Goal: Information Seeking & Learning: Learn about a topic

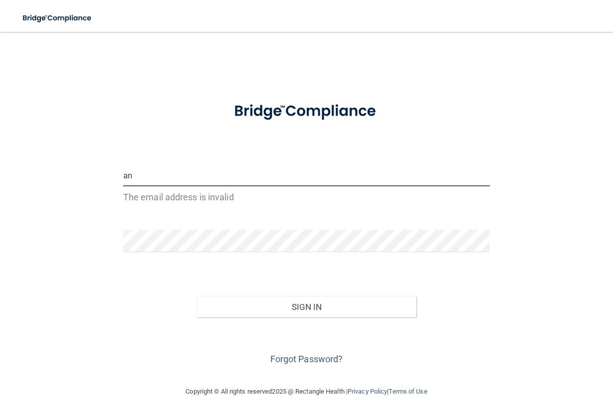
type input "a"
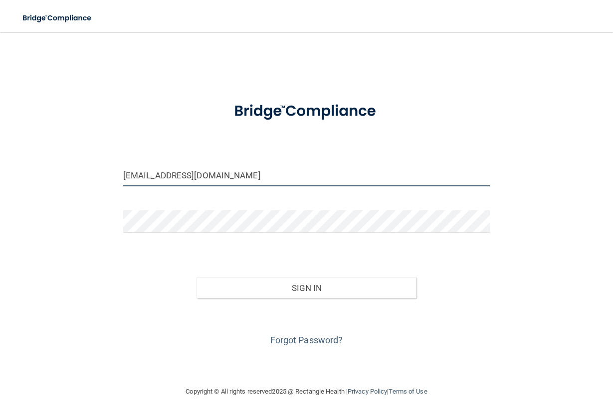
type input "[EMAIL_ADDRESS][DOMAIN_NAME]"
click at [296, 293] on button "Sign In" at bounding box center [306, 288] width 220 height 22
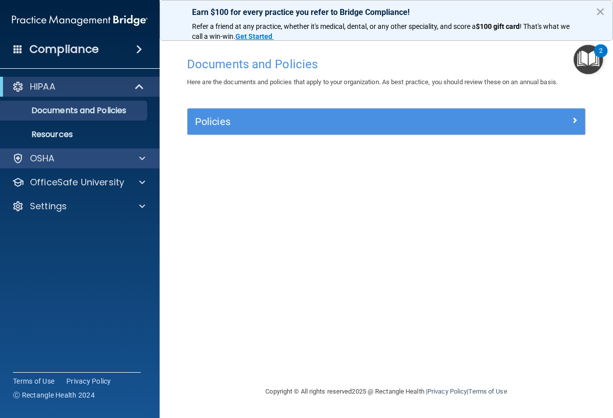
click at [72, 159] on div "OSHA" at bounding box center [66, 159] width 124 height 12
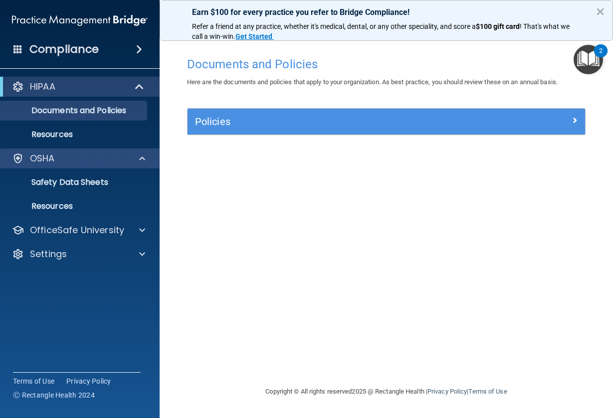
click at [72, 161] on div "OSHA" at bounding box center [66, 159] width 124 height 12
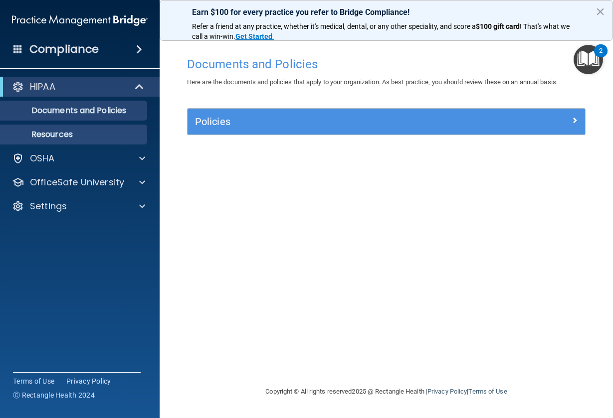
click at [60, 137] on p "Resources" at bounding box center [74, 135] width 136 height 10
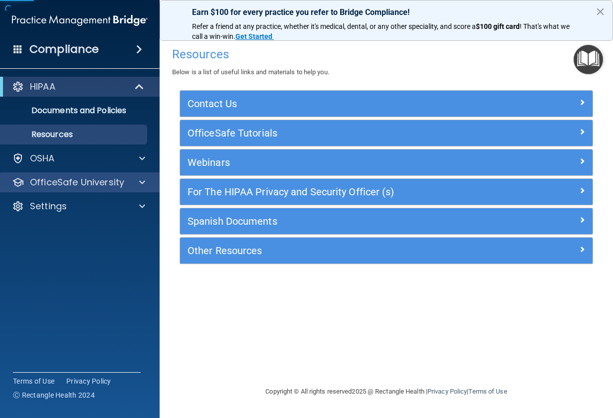
click at [62, 188] on div "OfficeSafe University" at bounding box center [80, 182] width 160 height 20
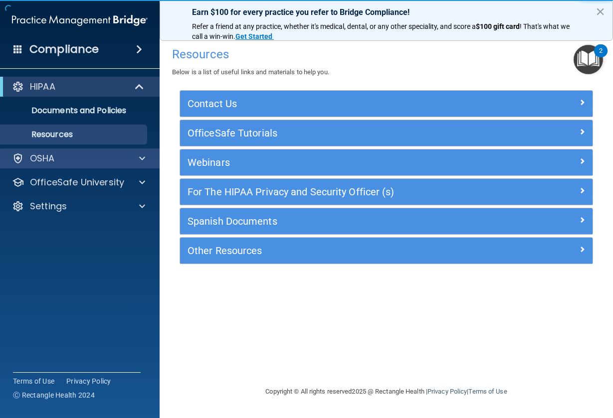
click at [54, 153] on p "OSHA" at bounding box center [42, 159] width 25 height 12
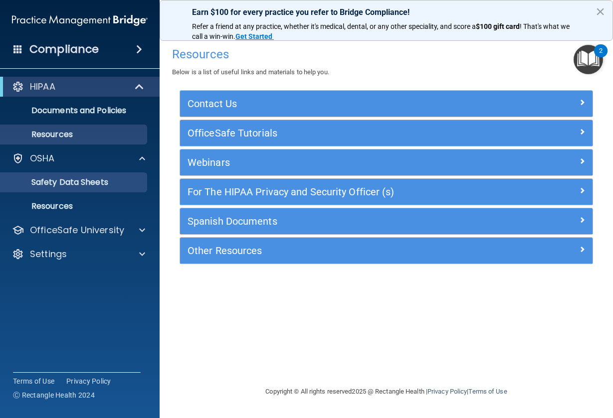
click at [67, 181] on p "Safety Data Sheets" at bounding box center [74, 182] width 136 height 10
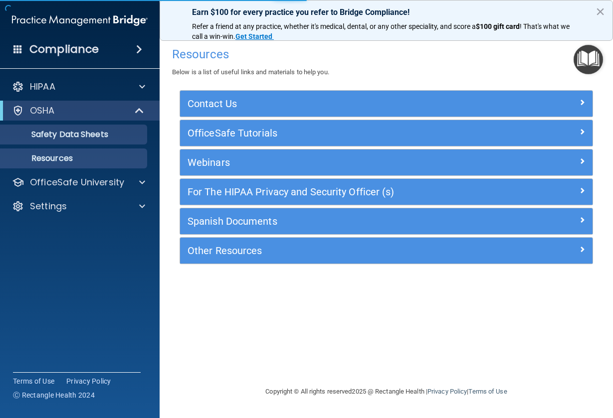
click at [64, 163] on p "Resources" at bounding box center [74, 159] width 136 height 10
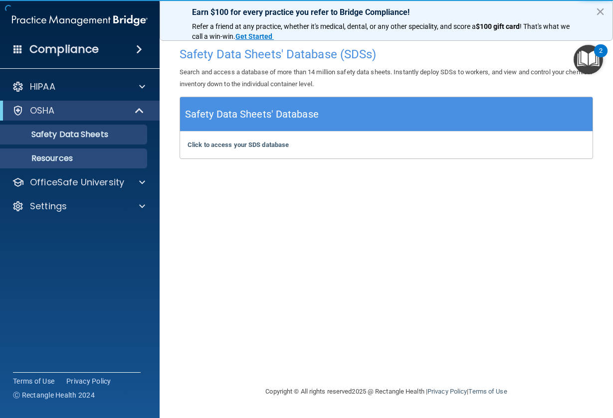
click at [60, 159] on p "Resources" at bounding box center [74, 159] width 136 height 10
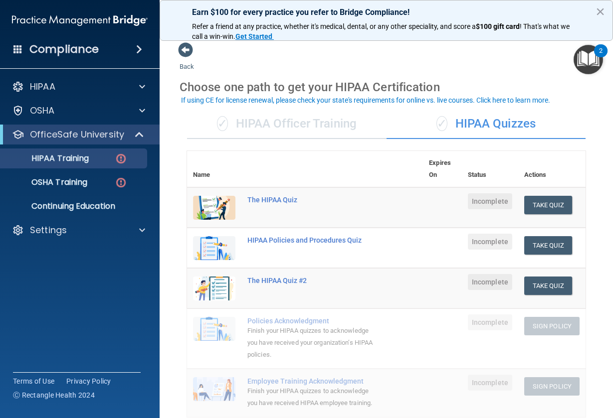
scroll to position [2, 0]
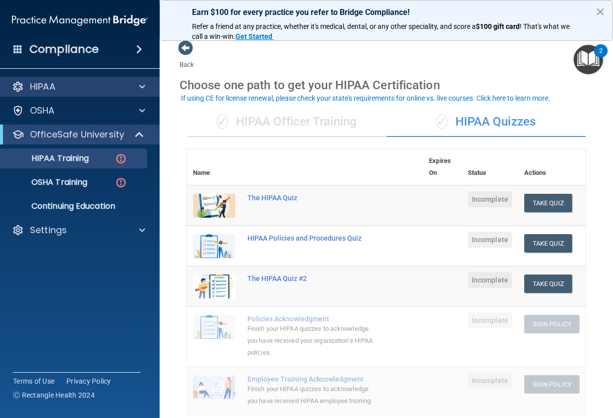
click at [125, 80] on div "HIPAA" at bounding box center [80, 87] width 160 height 20
click at [127, 86] on div "HIPAA" at bounding box center [66, 87] width 124 height 12
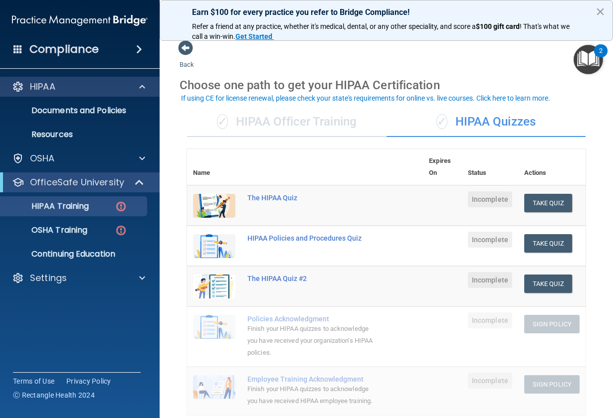
click at [127, 86] on div "HIPAA" at bounding box center [66, 87] width 124 height 12
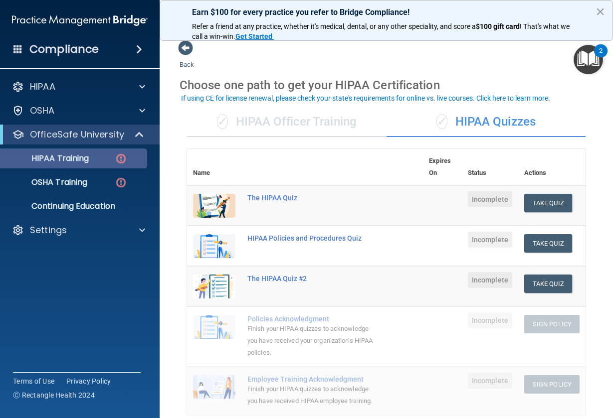
click at [115, 160] on div "HIPAA Training" at bounding box center [74, 159] width 136 height 10
click at [548, 203] on button "Take Quiz" at bounding box center [548, 203] width 48 height 18
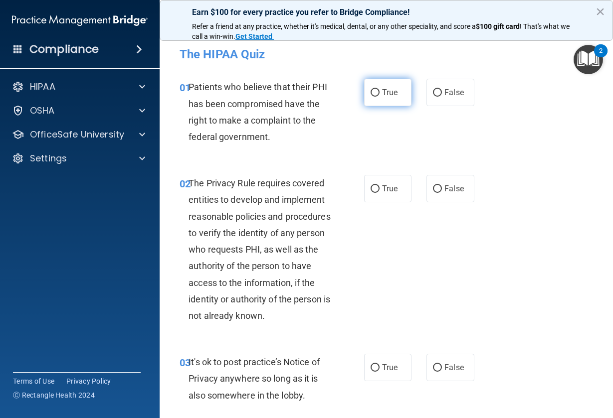
click at [365, 90] on label "True" at bounding box center [388, 92] width 48 height 27
click at [370, 90] on input "True" at bounding box center [374, 92] width 9 height 7
radio input "true"
click at [382, 188] on span "True" at bounding box center [389, 188] width 15 height 9
click at [379, 188] on input "True" at bounding box center [374, 188] width 9 height 7
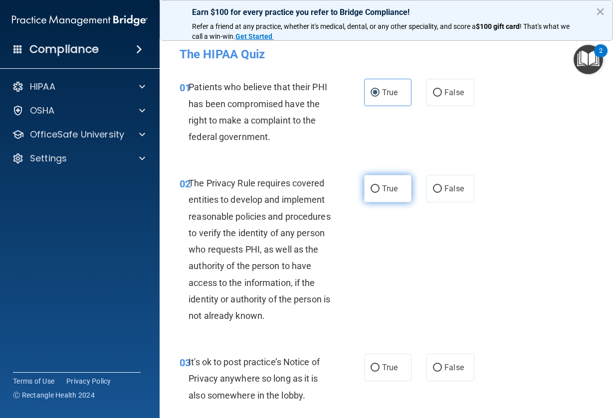
radio input "true"
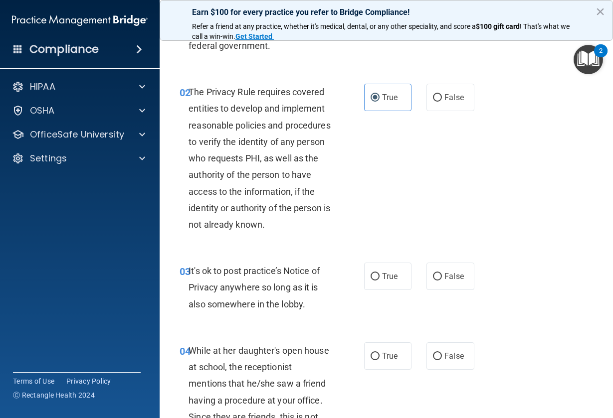
scroll to position [178, 0]
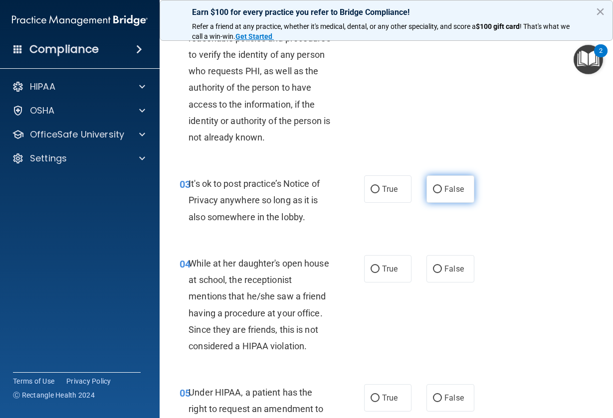
click at [438, 185] on label "False" at bounding box center [450, 188] width 48 height 27
click at [438, 186] on input "False" at bounding box center [437, 189] width 9 height 7
radio input "true"
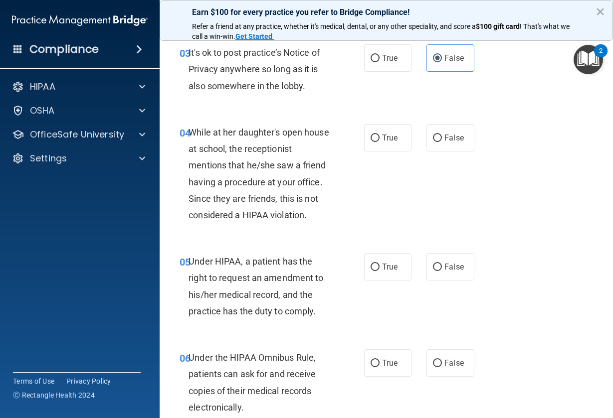
scroll to position [329, 0]
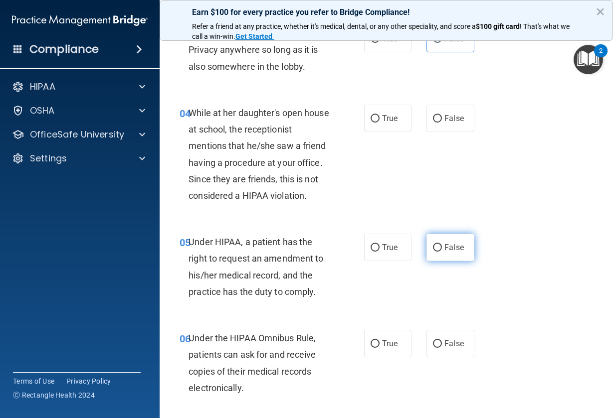
click at [444, 245] on span "False" at bounding box center [453, 247] width 19 height 9
click at [442, 245] on input "False" at bounding box center [437, 247] width 9 height 7
radio input "true"
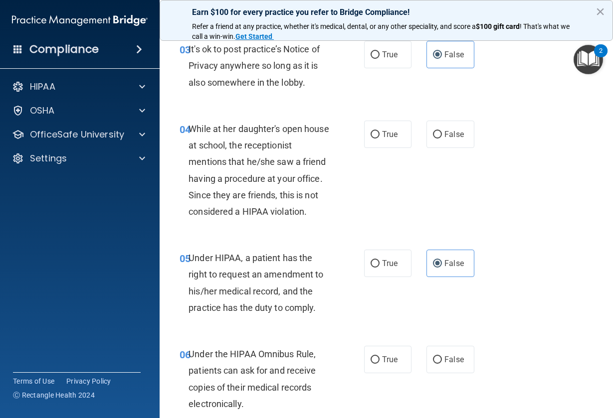
scroll to position [237, 0]
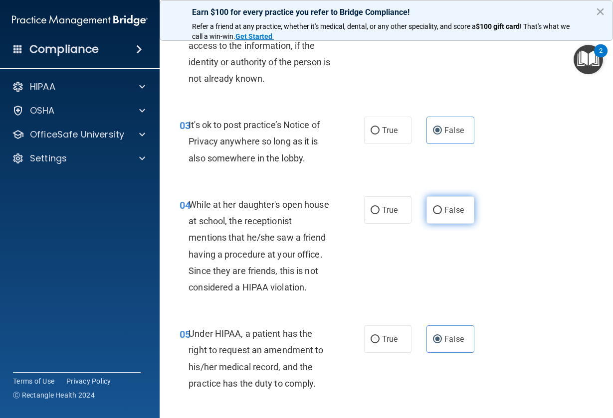
click at [452, 200] on label "False" at bounding box center [450, 209] width 48 height 27
click at [442, 207] on input "False" at bounding box center [437, 210] width 9 height 7
radio input "true"
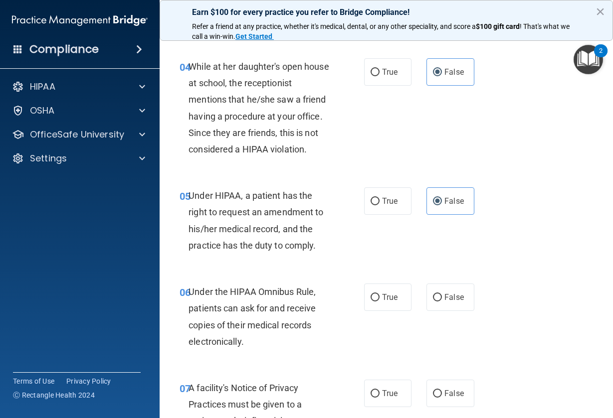
scroll to position [375, 0]
click at [355, 189] on div "05 Under HIPAA, a patient has the right to request an amendment to his/her medi…" at bounding box center [271, 222] width 214 height 71
click at [370, 201] on input "True" at bounding box center [374, 201] width 9 height 7
radio input "true"
radio input "false"
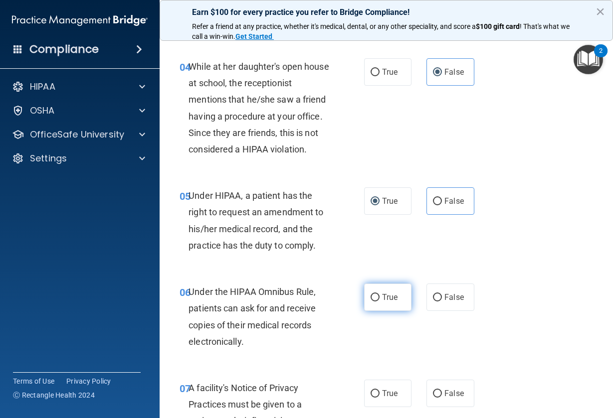
click at [387, 297] on span "True" at bounding box center [389, 297] width 15 height 9
click at [379, 297] on input "True" at bounding box center [374, 297] width 9 height 7
radio input "true"
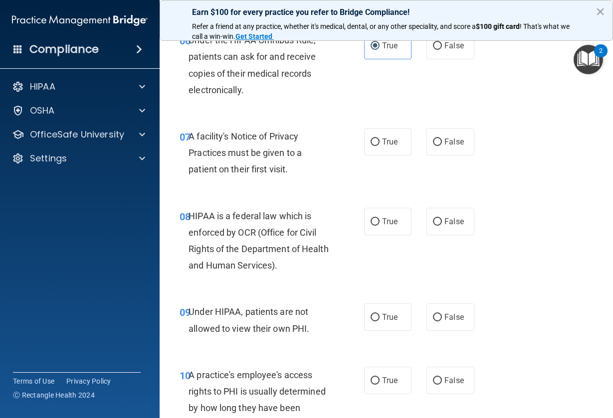
scroll to position [546, 0]
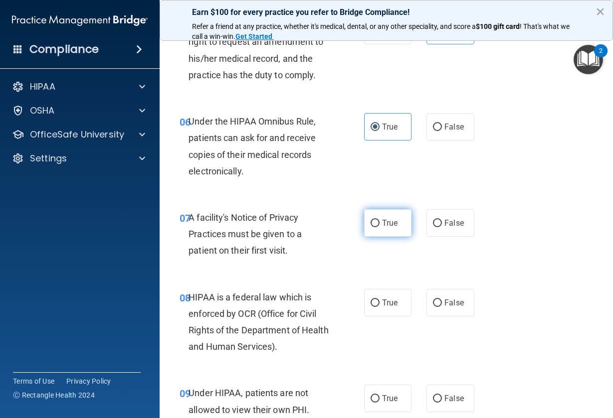
click at [389, 222] on span "True" at bounding box center [389, 222] width 15 height 9
click at [379, 222] on input "True" at bounding box center [374, 223] width 9 height 7
radio input "true"
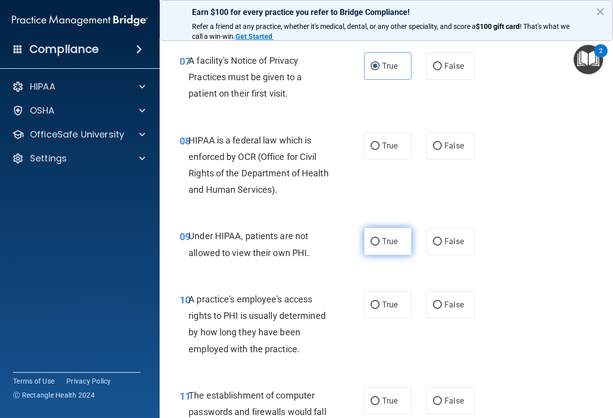
scroll to position [719, 0]
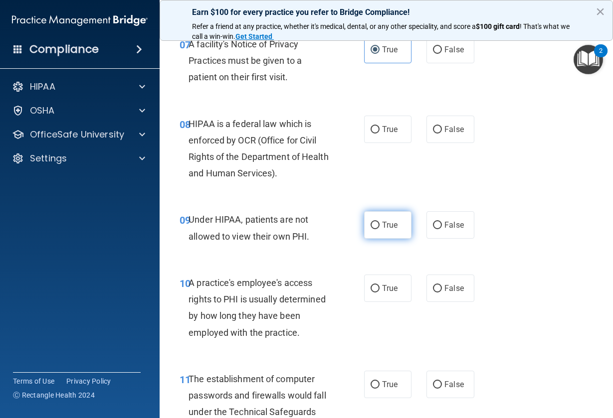
click at [389, 225] on span "True" at bounding box center [389, 224] width 15 height 9
click at [379, 225] on input "True" at bounding box center [374, 225] width 9 height 7
radio input "true"
click at [394, 134] on label "True" at bounding box center [388, 129] width 48 height 27
click at [379, 134] on input "True" at bounding box center [374, 129] width 9 height 7
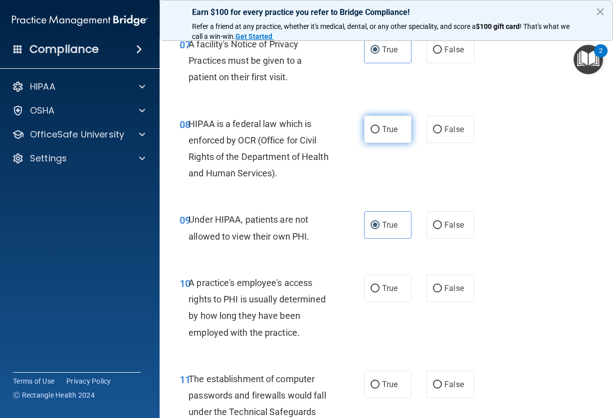
radio input "true"
click at [426, 219] on label "False" at bounding box center [450, 224] width 48 height 27
click at [433, 222] on input "False" at bounding box center [437, 225] width 9 height 7
radio input "true"
radio input "false"
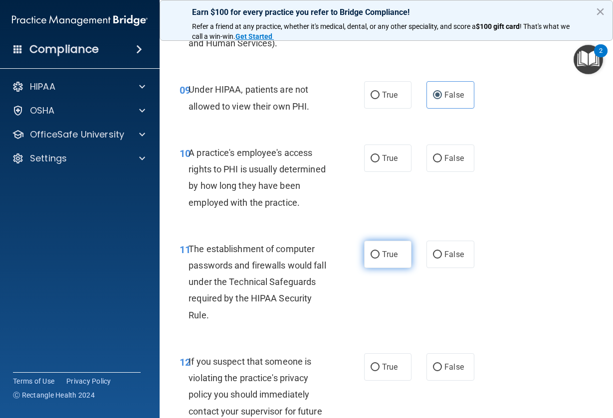
scroll to position [764, 0]
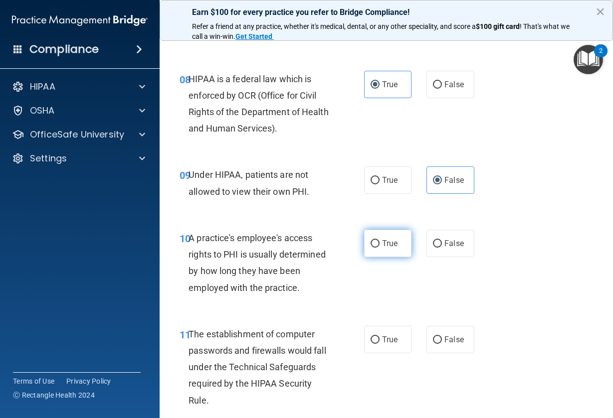
click at [384, 242] on span "True" at bounding box center [389, 243] width 15 height 9
click at [379, 242] on input "True" at bounding box center [374, 243] width 9 height 7
radio input "true"
click at [446, 246] on label "False" at bounding box center [450, 243] width 48 height 27
click at [442, 246] on input "False" at bounding box center [437, 243] width 9 height 7
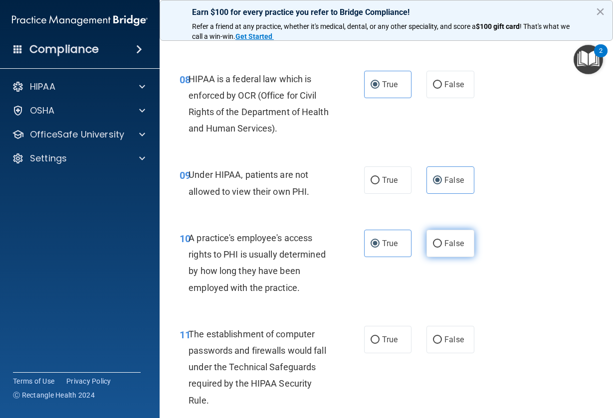
radio input "true"
radio input "false"
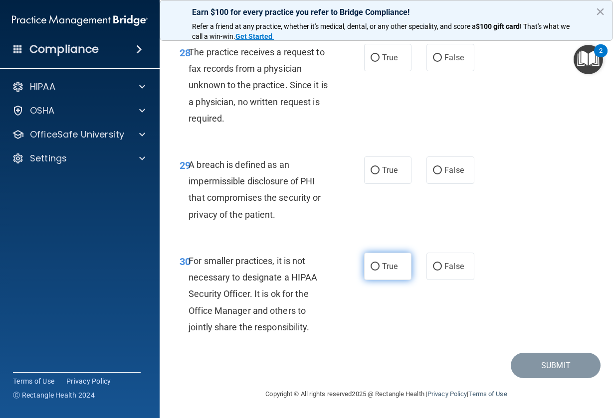
scroll to position [2940, 0]
click at [450, 280] on label "False" at bounding box center [450, 266] width 48 height 27
click at [442, 271] on input "False" at bounding box center [437, 266] width 9 height 7
radio input "true"
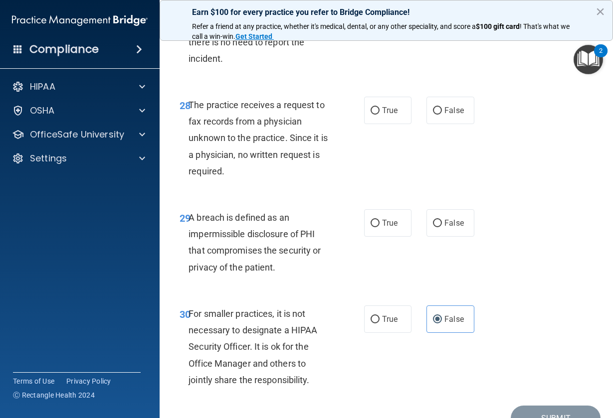
scroll to position [2874, 0]
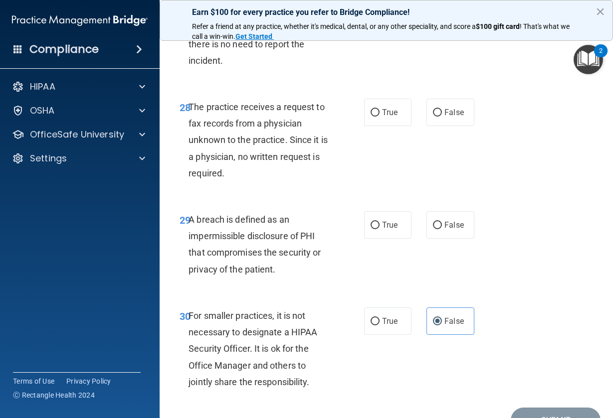
click at [393, 278] on div "29 A breach is defined as an impermissible disclosure of PHI that compromises t…" at bounding box center [386, 247] width 428 height 96
click at [370, 229] on input "True" at bounding box center [374, 225] width 9 height 7
radio input "true"
click at [448, 126] on label "False" at bounding box center [450, 112] width 48 height 27
click at [442, 117] on input "False" at bounding box center [437, 112] width 9 height 7
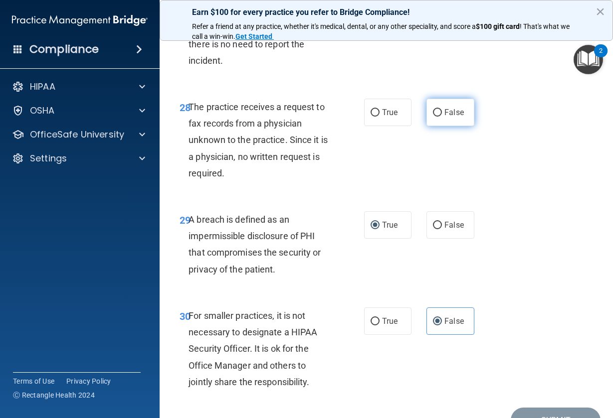
radio input "true"
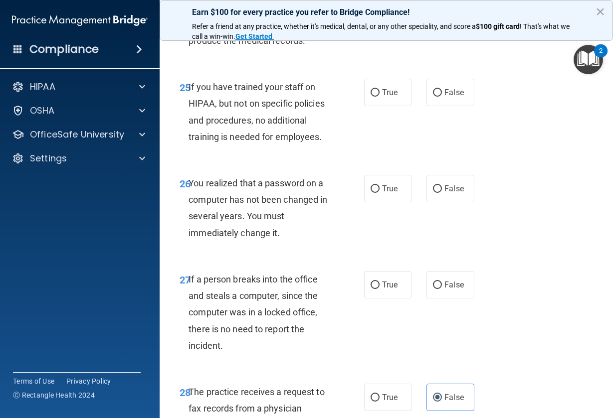
scroll to position [2576, 0]
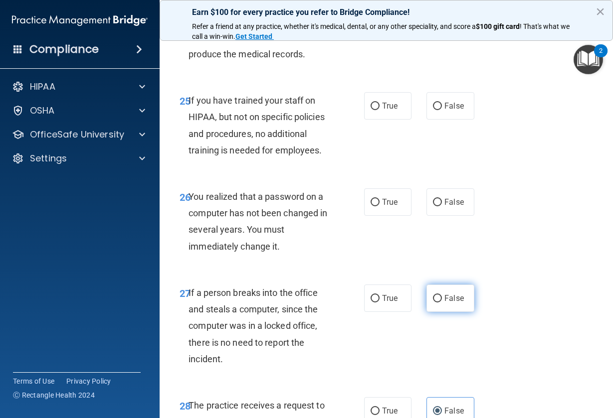
click at [446, 312] on label "False" at bounding box center [450, 298] width 48 height 27
click at [442, 303] on input "False" at bounding box center [437, 298] width 9 height 7
radio input "true"
click at [387, 207] on span "True" at bounding box center [389, 201] width 15 height 9
click at [379, 206] on input "True" at bounding box center [374, 202] width 9 height 7
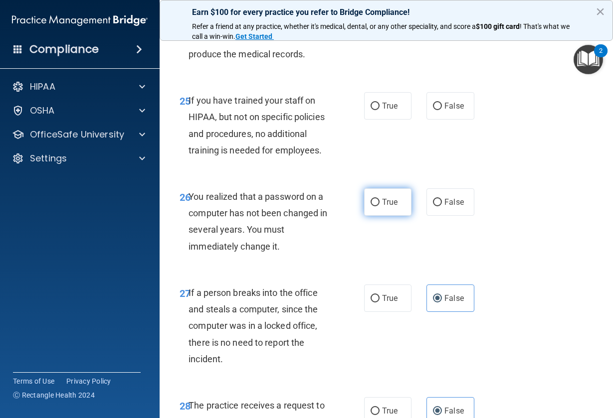
radio input "true"
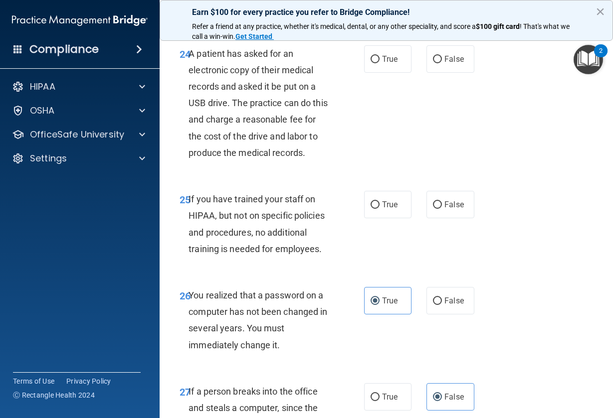
scroll to position [2475, 0]
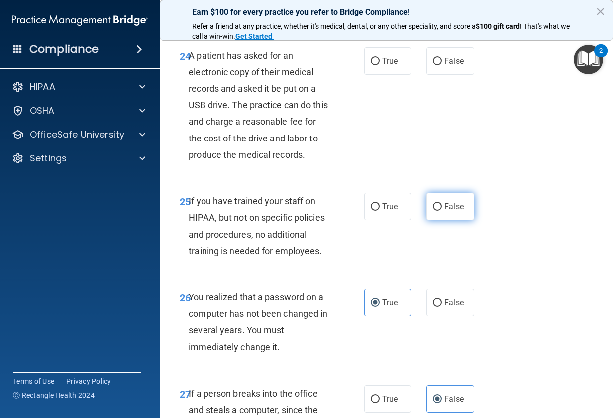
click at [459, 220] on label "False" at bounding box center [450, 206] width 48 height 27
click at [442, 211] on input "False" at bounding box center [437, 206] width 9 height 7
radio input "true"
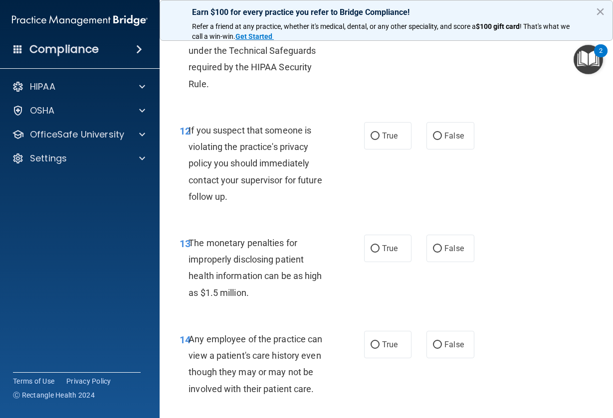
scroll to position [1079, 0]
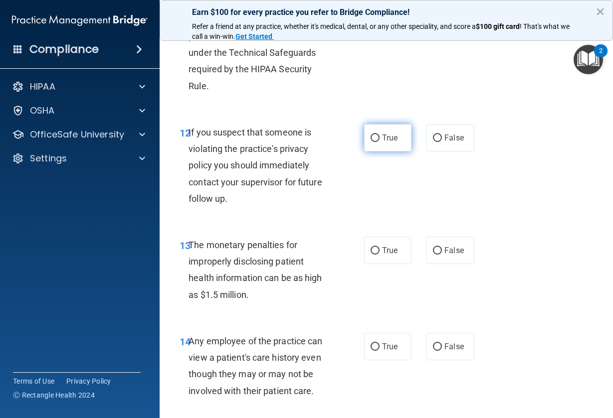
click at [388, 133] on span "True" at bounding box center [389, 137] width 15 height 9
click at [379, 135] on input "True" at bounding box center [374, 138] width 9 height 7
radio input "true"
click at [378, 252] on label "True" at bounding box center [388, 250] width 48 height 27
click at [378, 252] on input "True" at bounding box center [374, 250] width 9 height 7
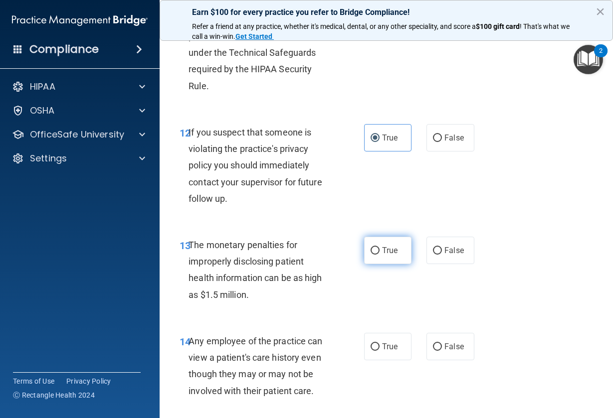
radio input "true"
click at [372, 343] on input "True" at bounding box center [374, 346] width 9 height 7
radio input "true"
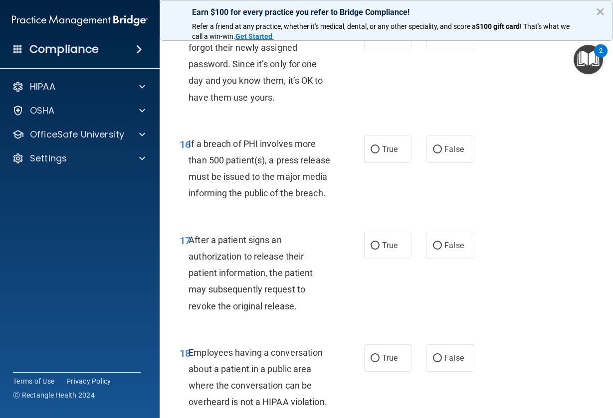
scroll to position [1410, 0]
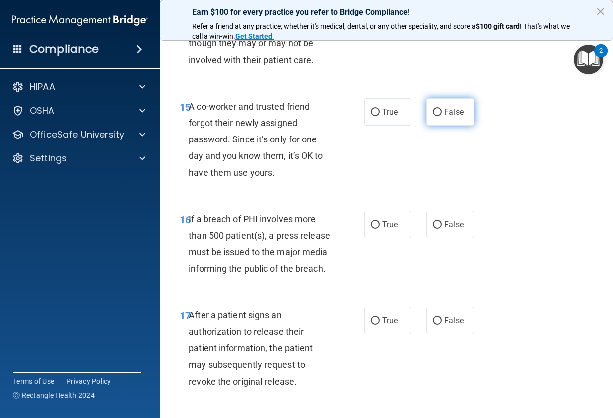
click at [446, 109] on span "False" at bounding box center [453, 111] width 19 height 9
click at [442, 109] on input "False" at bounding box center [437, 112] width 9 height 7
radio input "true"
click at [373, 226] on label "True" at bounding box center [388, 224] width 48 height 27
click at [373, 226] on input "True" at bounding box center [374, 224] width 9 height 7
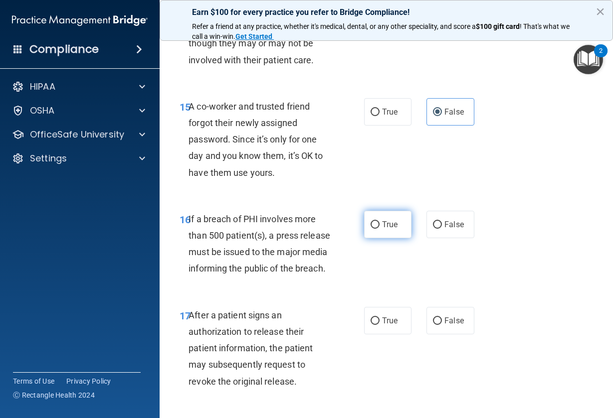
radio input "true"
click at [380, 325] on label "True" at bounding box center [388, 320] width 48 height 27
click at [379, 325] on input "True" at bounding box center [374, 321] width 9 height 7
radio input "true"
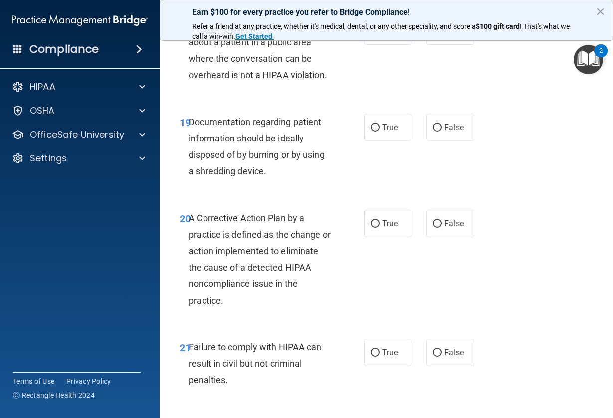
scroll to position [1793, 0]
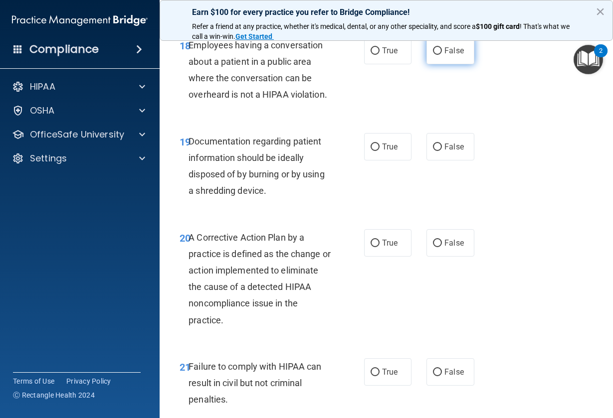
click at [426, 64] on label "False" at bounding box center [450, 50] width 48 height 27
click at [433, 55] on input "False" at bounding box center [437, 50] width 9 height 7
radio input "true"
click at [433, 151] on input "False" at bounding box center [437, 147] width 9 height 7
radio input "true"
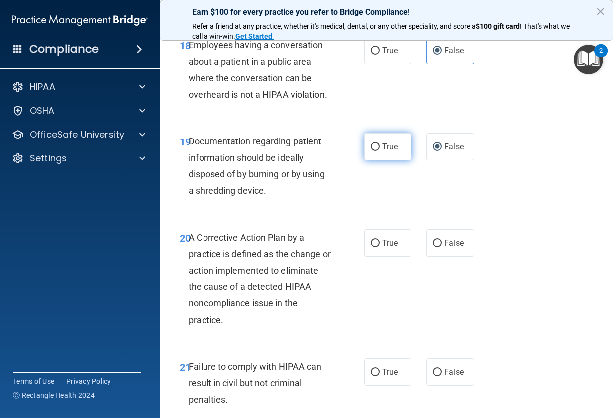
click at [393, 152] on span "True" at bounding box center [389, 146] width 15 height 9
click at [379, 151] on input "True" at bounding box center [374, 147] width 9 height 7
radio input "true"
radio input "false"
click at [372, 257] on label "True" at bounding box center [388, 242] width 48 height 27
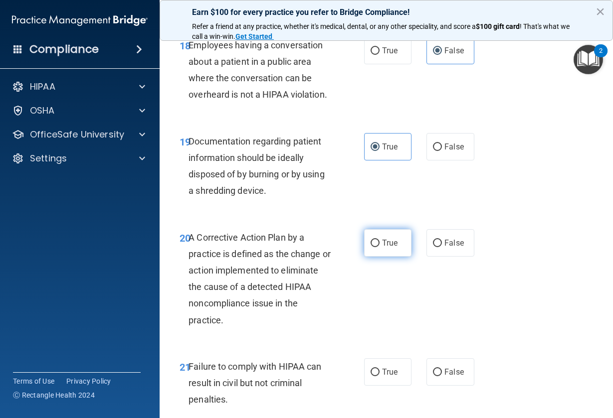
click at [372, 247] on input "True" at bounding box center [374, 243] width 9 height 7
radio input "true"
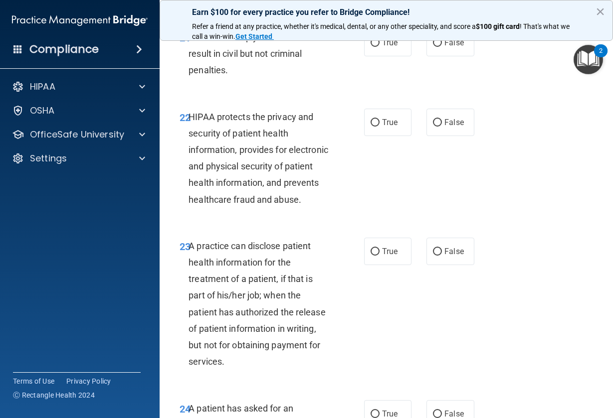
scroll to position [2124, 0]
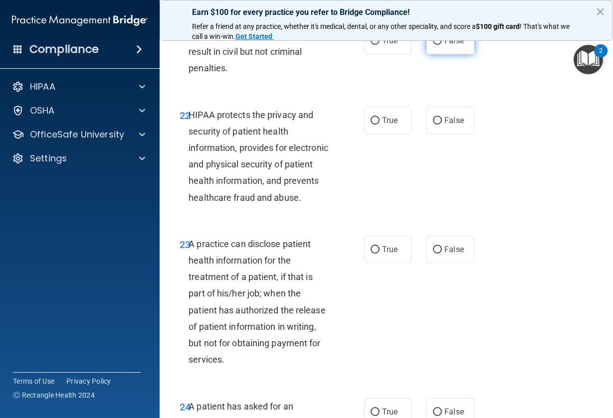
click at [437, 45] on input "False" at bounding box center [437, 40] width 9 height 7
radio input "true"
click at [394, 134] on label "True" at bounding box center [388, 120] width 48 height 27
click at [379, 125] on input "True" at bounding box center [374, 120] width 9 height 7
radio input "true"
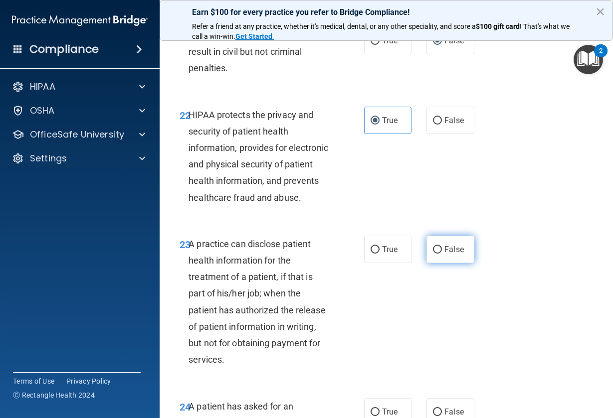
click at [444, 254] on span "False" at bounding box center [453, 249] width 19 height 9
click at [442, 254] on input "False" at bounding box center [437, 249] width 9 height 7
radio input "true"
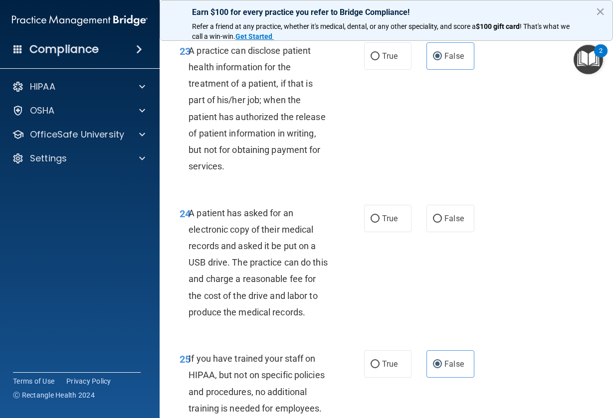
scroll to position [2345, 0]
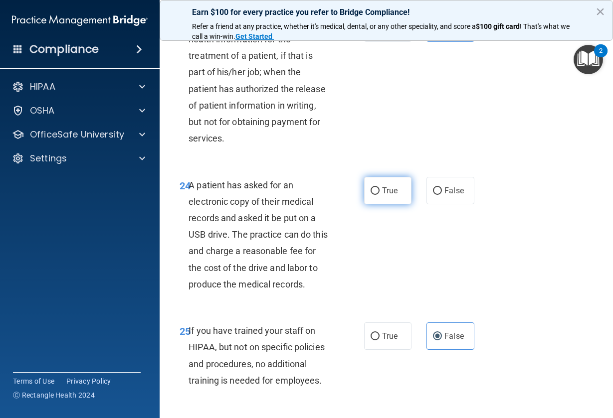
click at [394, 195] on span "True" at bounding box center [389, 190] width 15 height 9
click at [379, 195] on input "True" at bounding box center [374, 190] width 9 height 7
radio input "true"
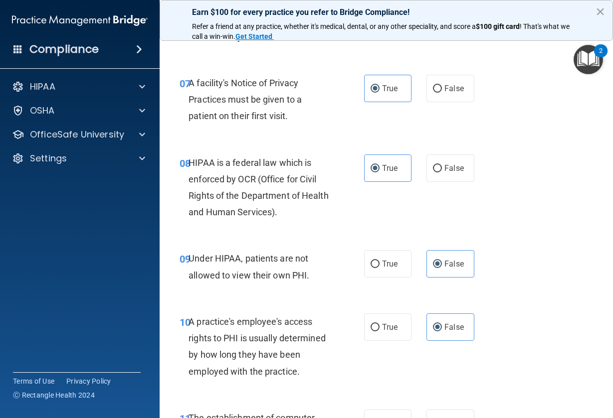
scroll to position [878, 0]
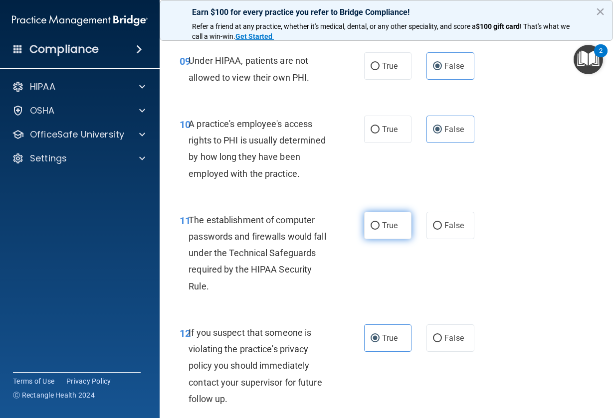
click at [392, 215] on label "True" at bounding box center [388, 225] width 48 height 27
click at [379, 222] on input "True" at bounding box center [374, 225] width 9 height 7
radio input "true"
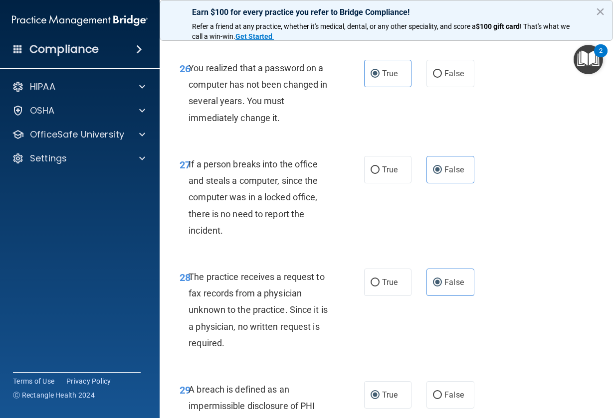
scroll to position [2962, 0]
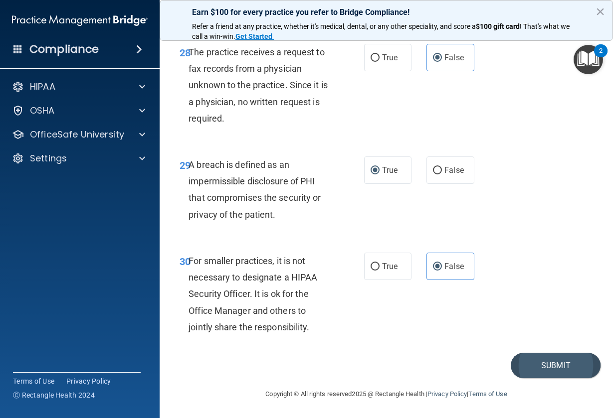
click at [555, 370] on button "Submit" at bounding box center [555, 365] width 90 height 25
click at [595, 57] on img "Open Resource Center, 2 new notifications" at bounding box center [587, 59] width 29 height 29
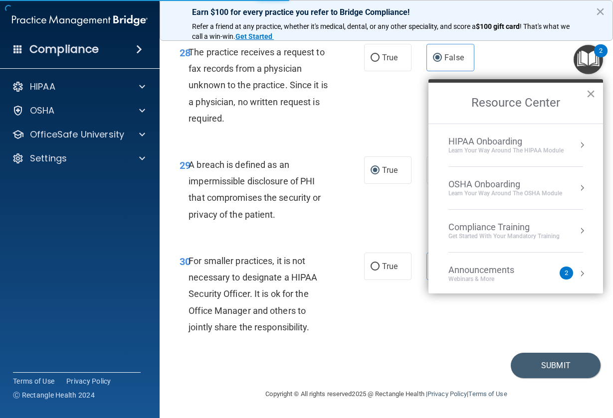
click at [588, 99] on button "×" at bounding box center [590, 94] width 9 height 16
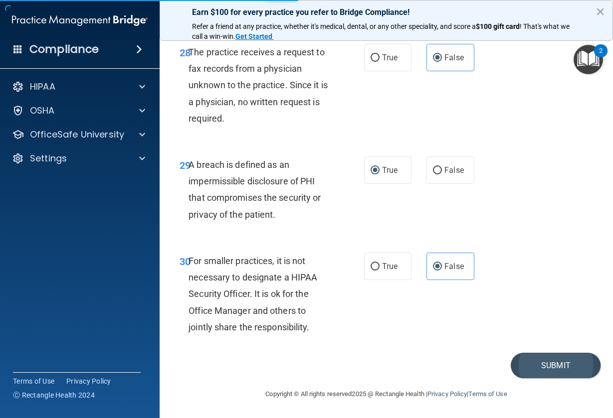
click at [561, 359] on button "Submit" at bounding box center [555, 365] width 90 height 25
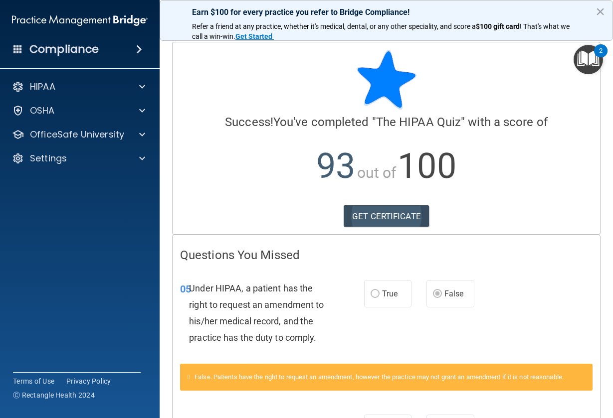
click at [392, 211] on link "GET CERTIFICATE" at bounding box center [385, 216] width 85 height 22
click at [590, 67] on img "Open Resource Center, 2 new notifications" at bounding box center [587, 59] width 29 height 29
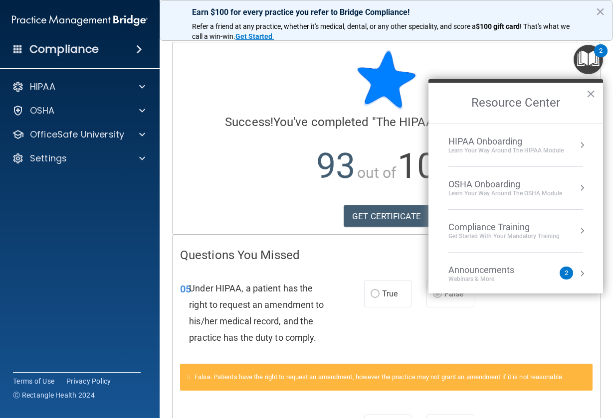
scroll to position [52, 0]
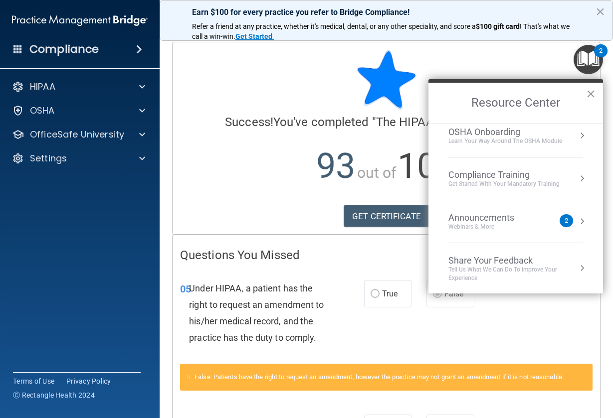
click at [592, 95] on button "×" at bounding box center [590, 94] width 9 height 16
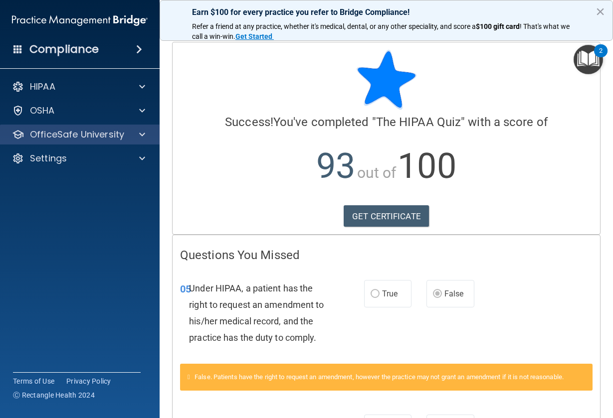
click at [143, 140] on span at bounding box center [142, 135] width 6 height 12
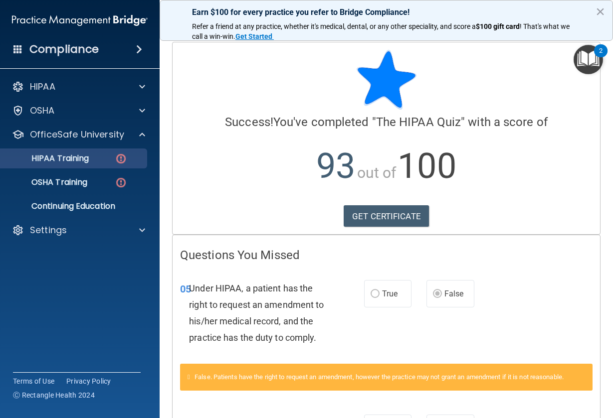
click at [111, 163] on div "HIPAA Training" at bounding box center [74, 159] width 136 height 10
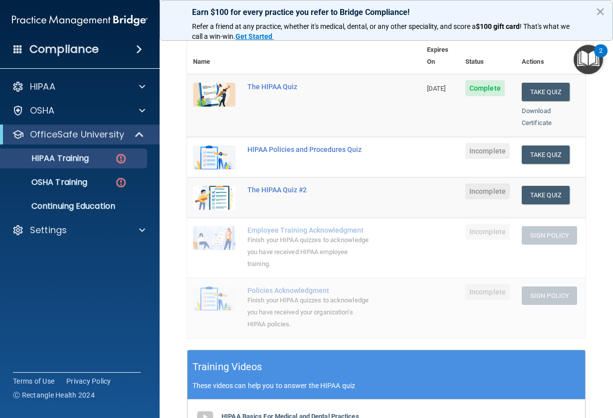
scroll to position [65, 0]
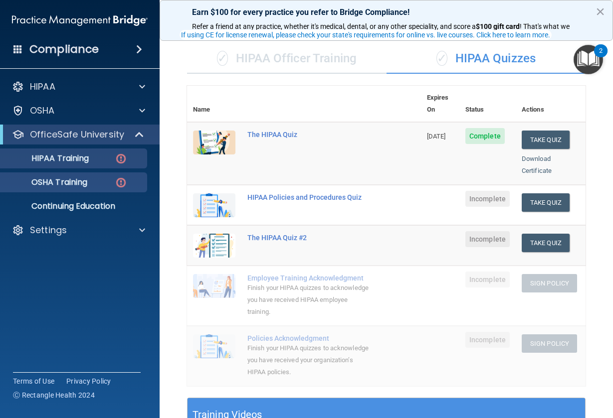
click at [99, 184] on div "OSHA Training" at bounding box center [74, 182] width 136 height 10
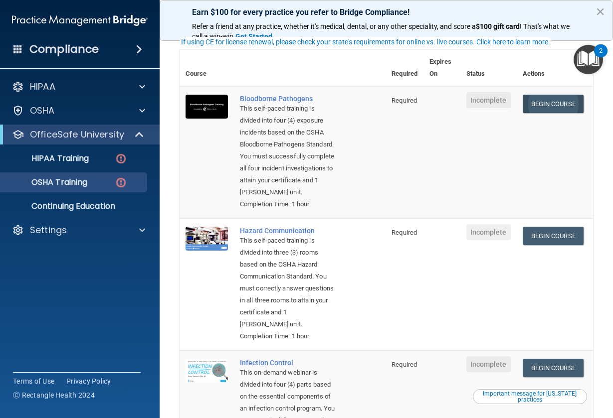
click at [552, 103] on link "Begin Course" at bounding box center [552, 104] width 61 height 18
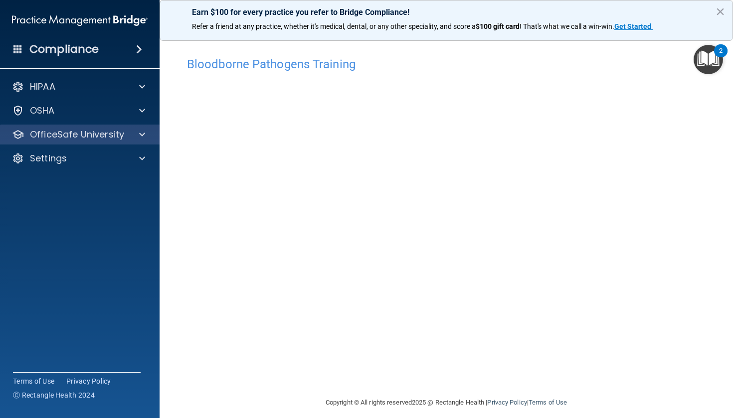
click at [97, 138] on p "OfficeSafe University" at bounding box center [77, 135] width 94 height 12
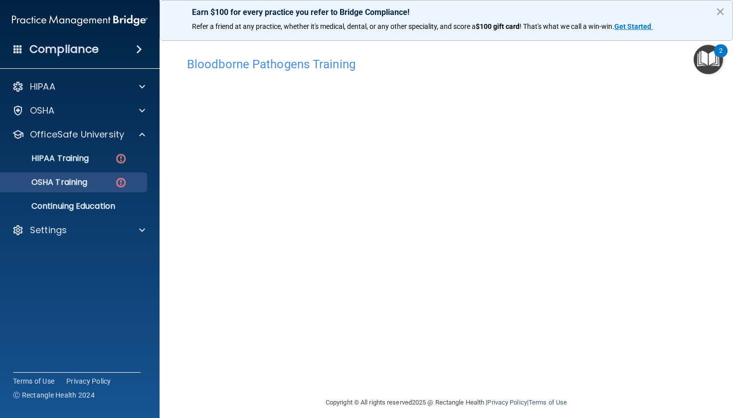
click at [126, 179] on img at bounding box center [121, 182] width 12 height 12
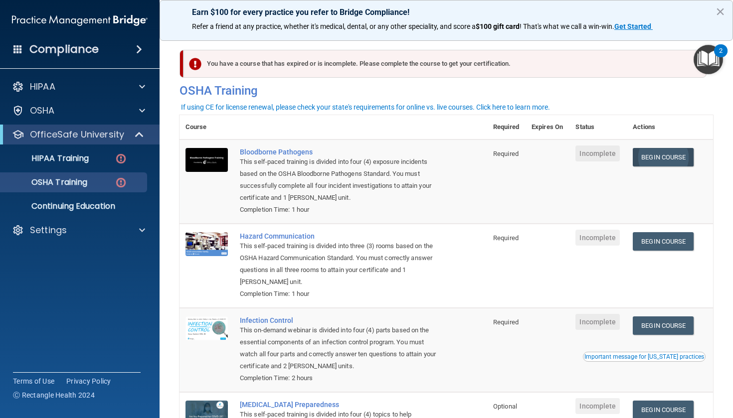
click at [612, 161] on link "Begin Course" at bounding box center [663, 157] width 61 height 18
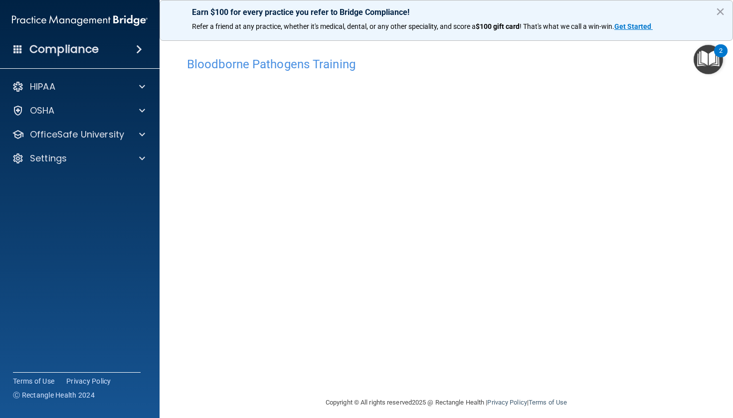
click at [696, 63] on img "Open Resource Center, 2 new notifications" at bounding box center [707, 59] width 29 height 29
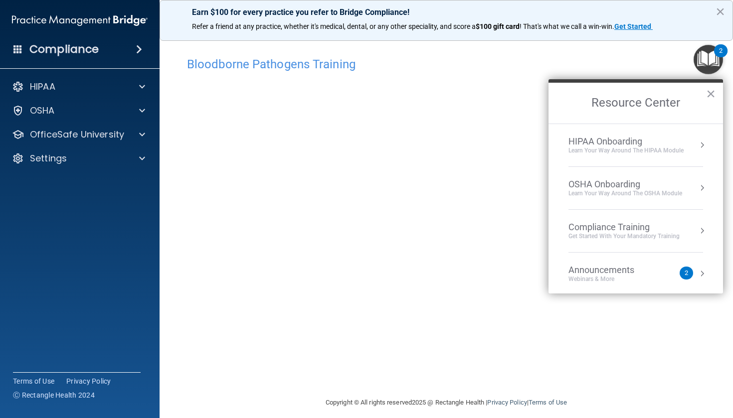
click at [706, 55] on img "Open Resource Center, 2 new notifications" at bounding box center [707, 59] width 29 height 29
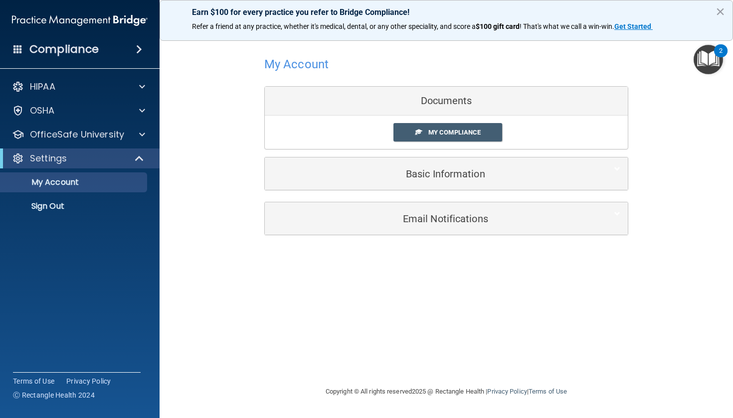
click at [66, 161] on p "Settings" at bounding box center [48, 159] width 37 height 12
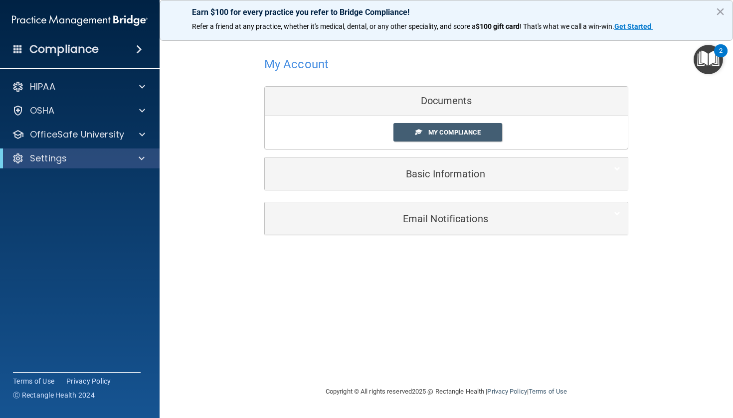
click at [103, 164] on div "Settings" at bounding box center [65, 159] width 123 height 12
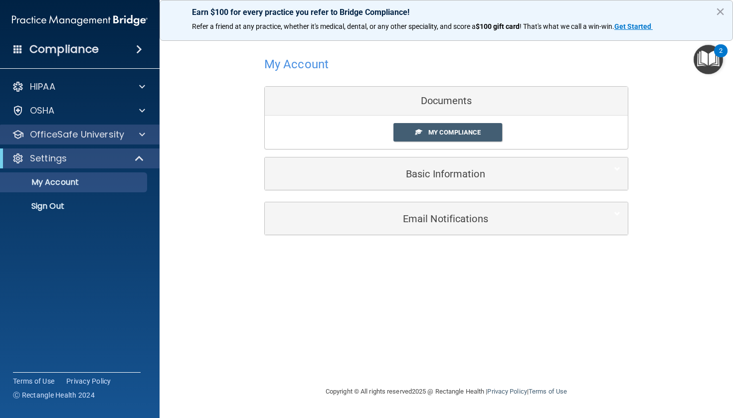
click at [124, 137] on div "OfficeSafe University" at bounding box center [66, 135] width 124 height 12
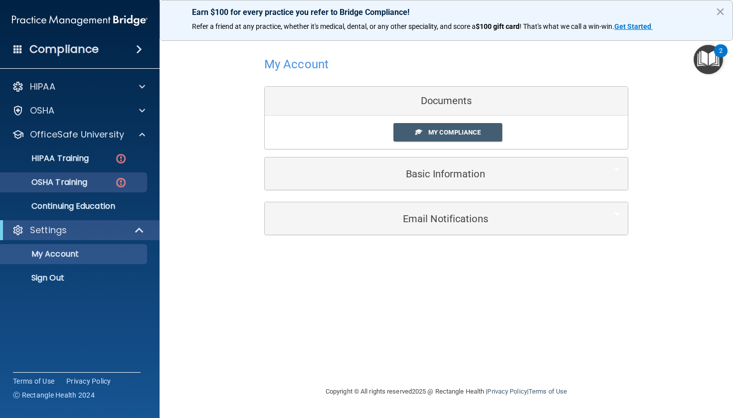
click at [120, 184] on img at bounding box center [121, 182] width 12 height 12
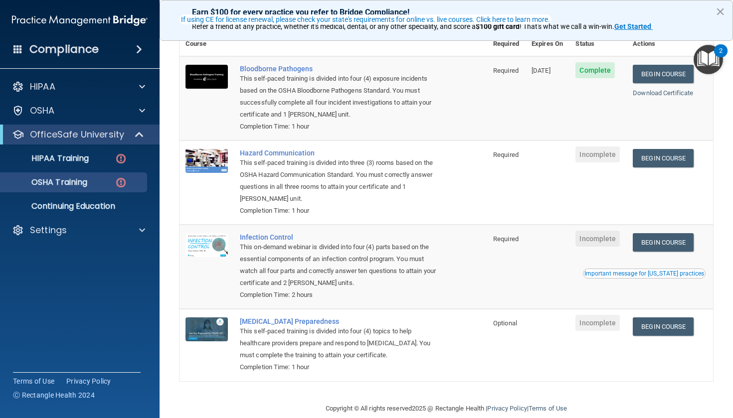
scroll to position [88, 0]
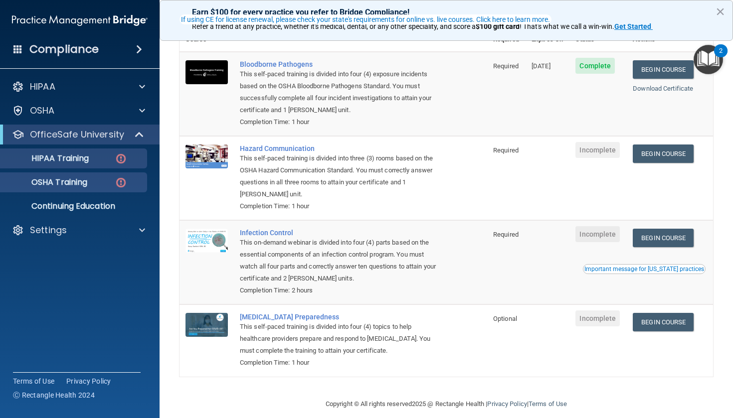
click at [119, 150] on link "HIPAA Training" at bounding box center [68, 159] width 157 height 20
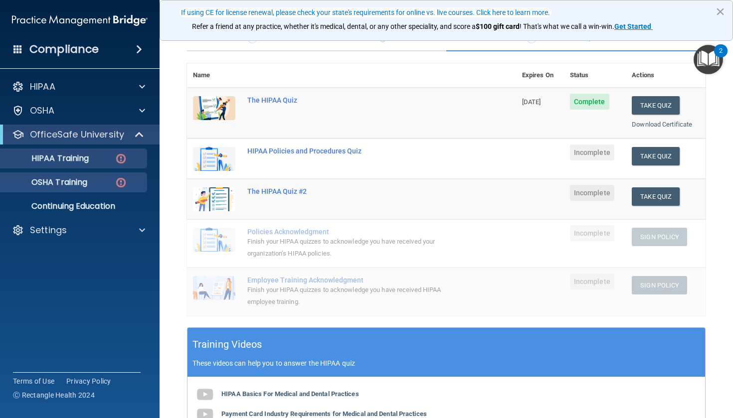
click at [57, 181] on p "OSHA Training" at bounding box center [46, 182] width 81 height 10
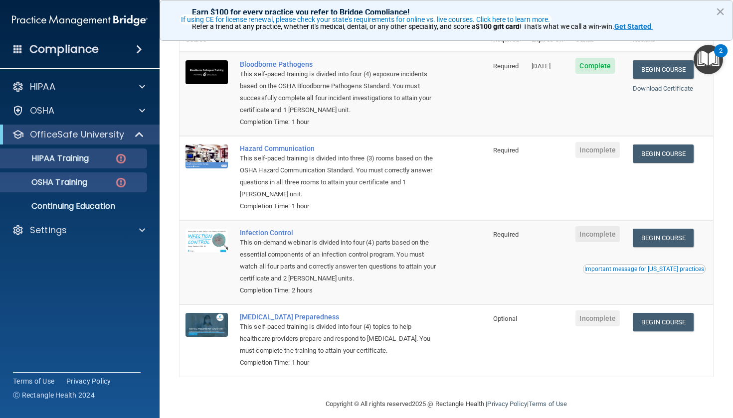
click at [113, 164] on link "HIPAA Training" at bounding box center [68, 159] width 157 height 20
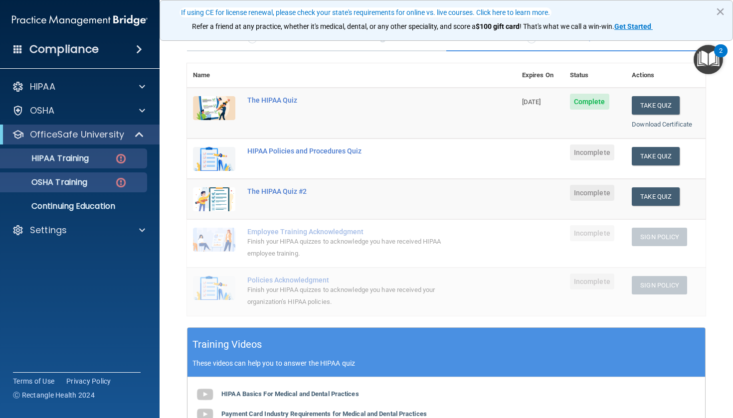
click at [102, 185] on div "OSHA Training" at bounding box center [74, 182] width 136 height 10
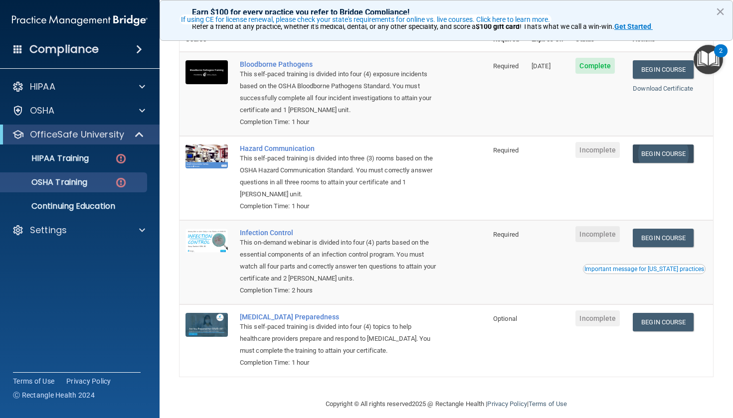
click at [651, 149] on link "Begin Course" at bounding box center [663, 154] width 61 height 18
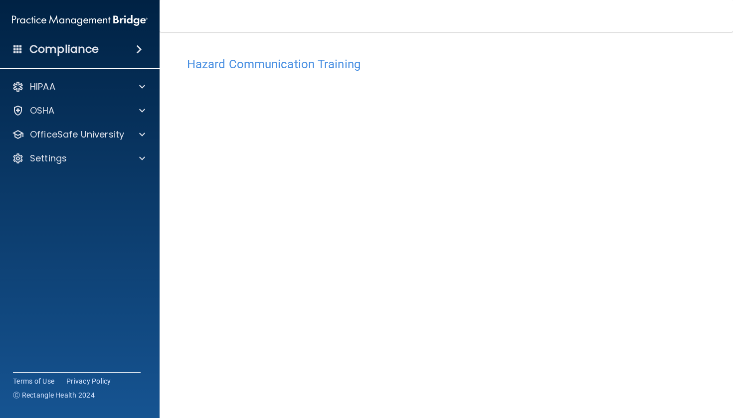
click at [265, 73] on div "Hazard Communication Training" at bounding box center [445, 64] width 533 height 24
click at [266, 64] on h4 "Hazard Communication Training" at bounding box center [446, 64] width 518 height 13
click at [132, 114] on div at bounding box center [140, 111] width 25 height 12
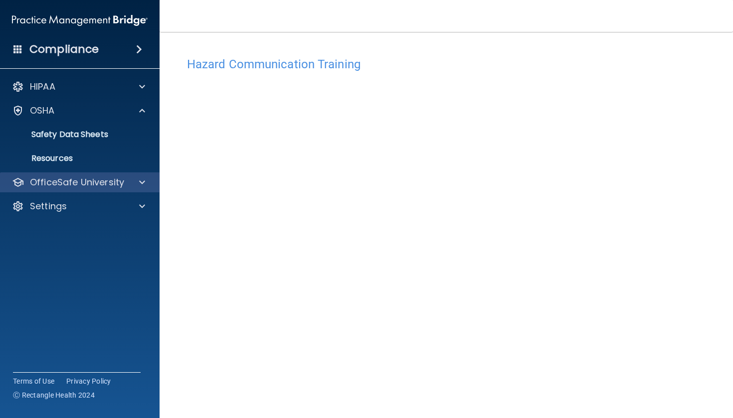
click at [122, 172] on div "HIPAA Documents and Policies Report an Incident Business Associates Emergency P…" at bounding box center [80, 149] width 160 height 152
click at [121, 181] on p "OfficeSafe University" at bounding box center [77, 182] width 94 height 12
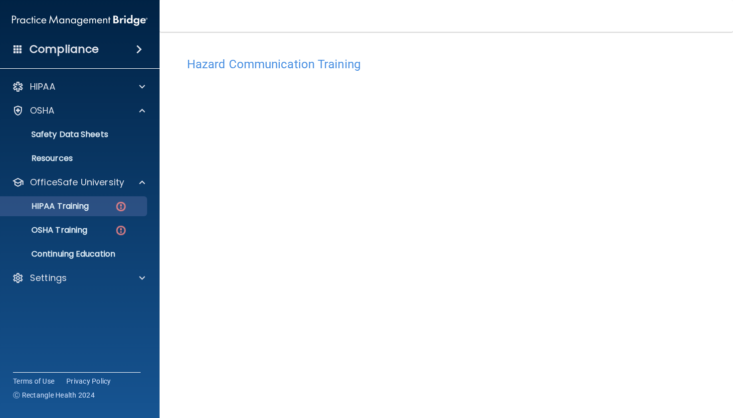
click at [111, 208] on div "HIPAA Training" at bounding box center [74, 206] width 136 height 10
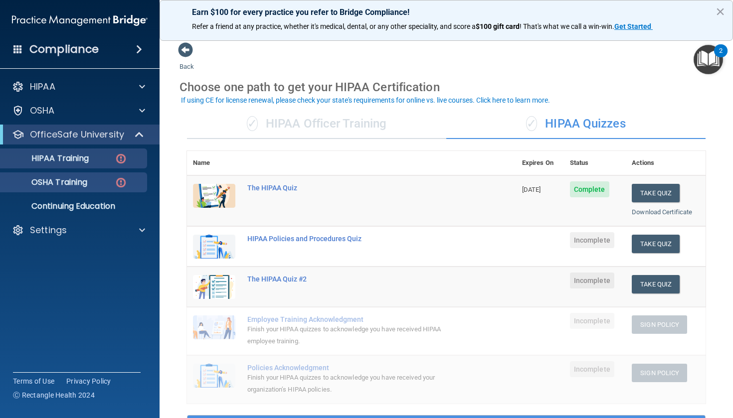
click at [96, 179] on div "OSHA Training" at bounding box center [74, 182] width 136 height 10
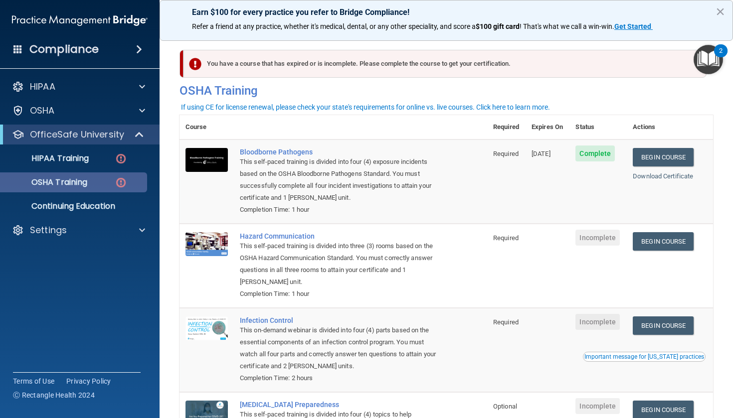
click at [87, 187] on p "OSHA Training" at bounding box center [46, 182] width 81 height 10
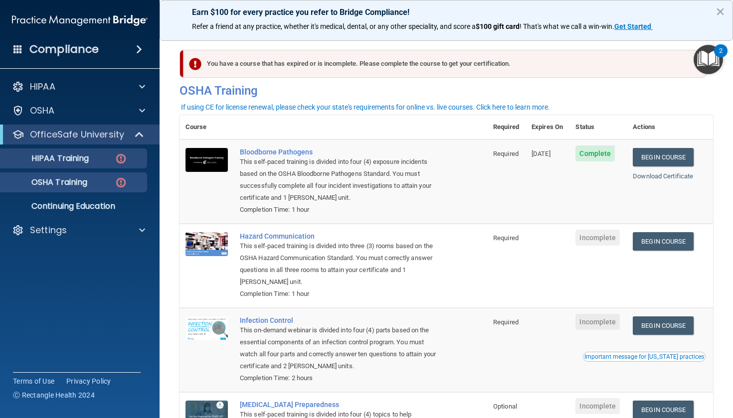
click at [90, 165] on link "HIPAA Training" at bounding box center [68, 159] width 157 height 20
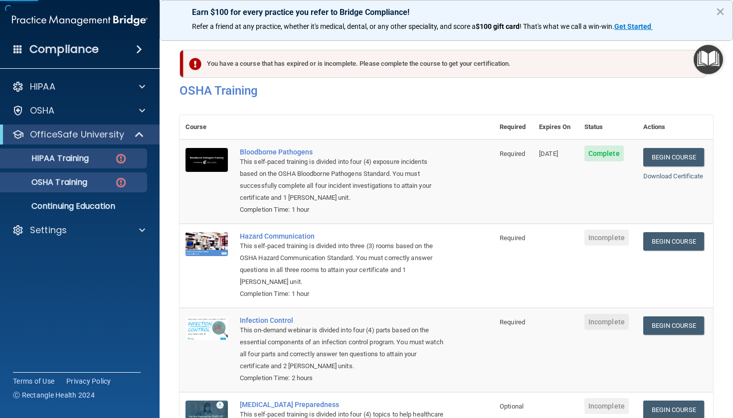
click at [96, 186] on div "OSHA Training" at bounding box center [74, 182] width 136 height 10
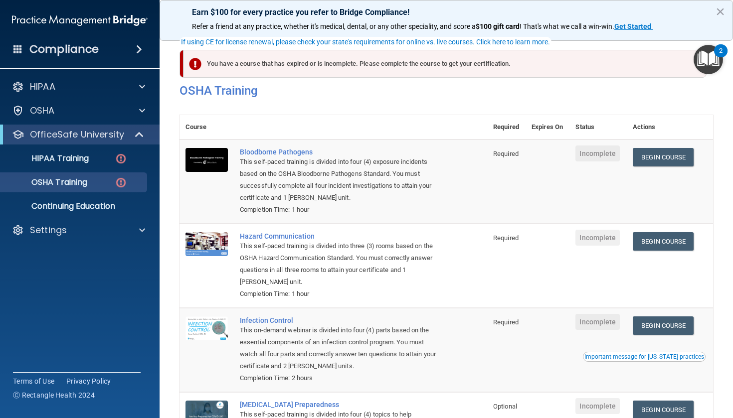
scroll to position [65, 0]
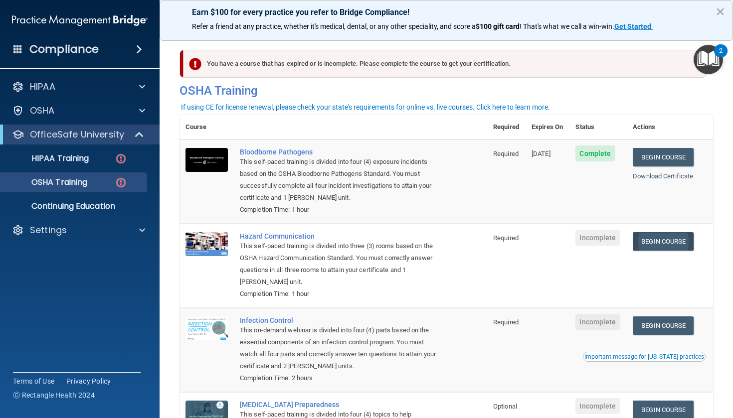
click at [652, 239] on link "Begin Course" at bounding box center [663, 241] width 61 height 18
click at [124, 165] on link "HIPAA Training" at bounding box center [68, 159] width 157 height 20
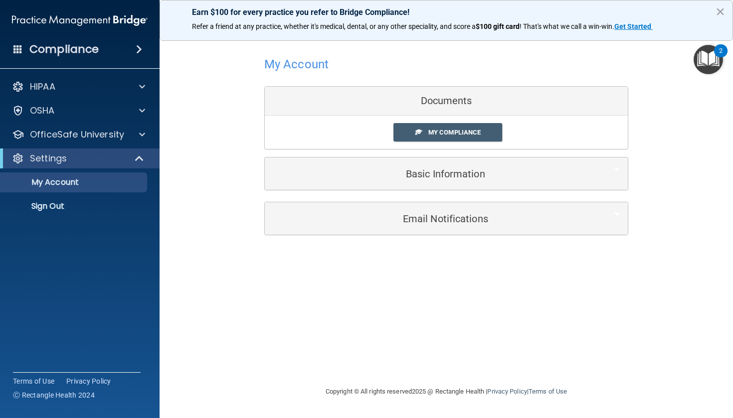
click at [134, 162] on div at bounding box center [140, 159] width 24 height 12
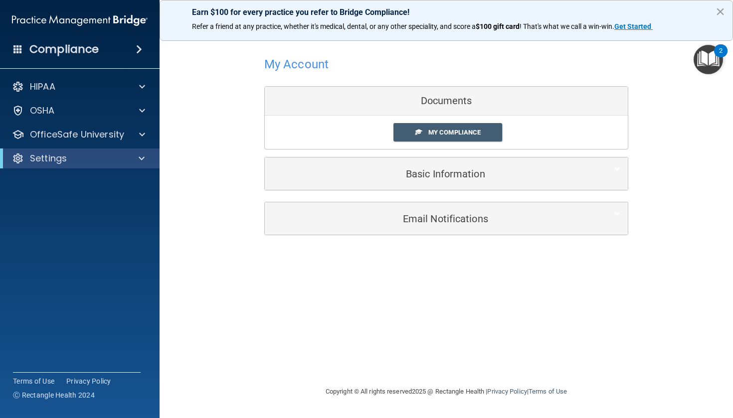
click at [134, 162] on div at bounding box center [140, 159] width 24 height 12
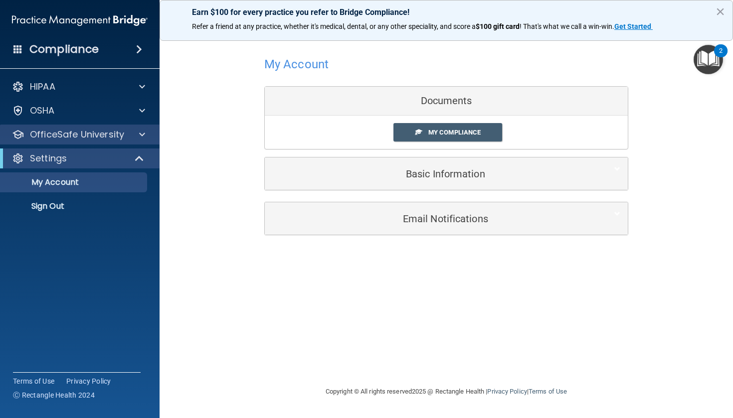
click at [134, 135] on div at bounding box center [140, 135] width 25 height 12
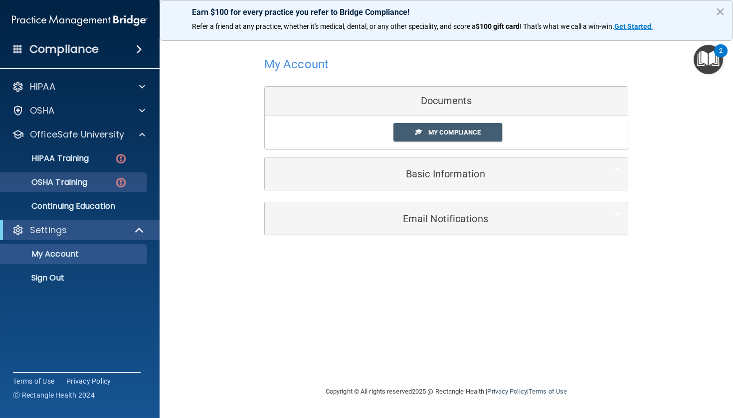
click at [110, 186] on div "OSHA Training" at bounding box center [74, 182] width 136 height 10
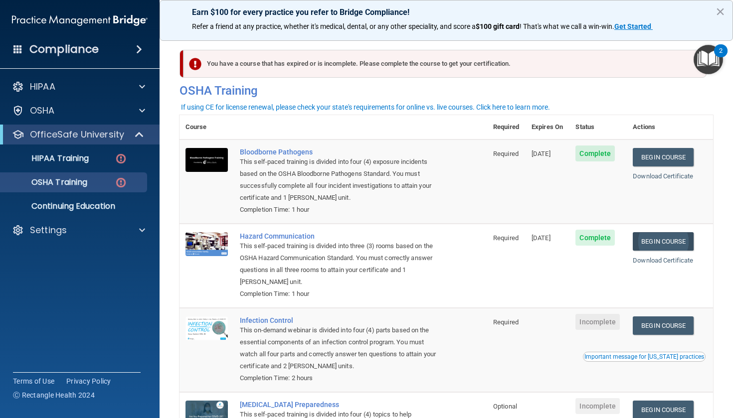
click at [659, 237] on link "Begin Course" at bounding box center [663, 241] width 61 height 18
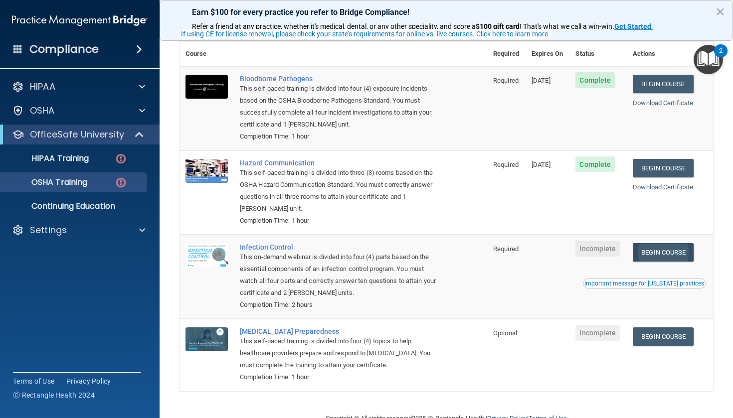
scroll to position [88, 0]
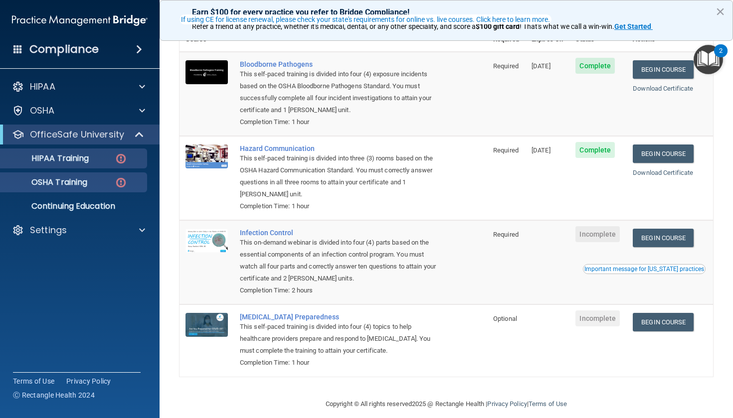
click at [89, 156] on p "HIPAA Training" at bounding box center [47, 159] width 82 height 10
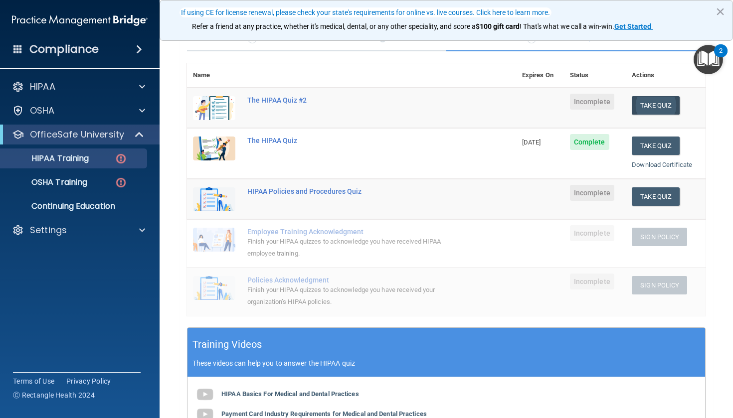
click at [648, 108] on button "Take Quiz" at bounding box center [656, 105] width 48 height 18
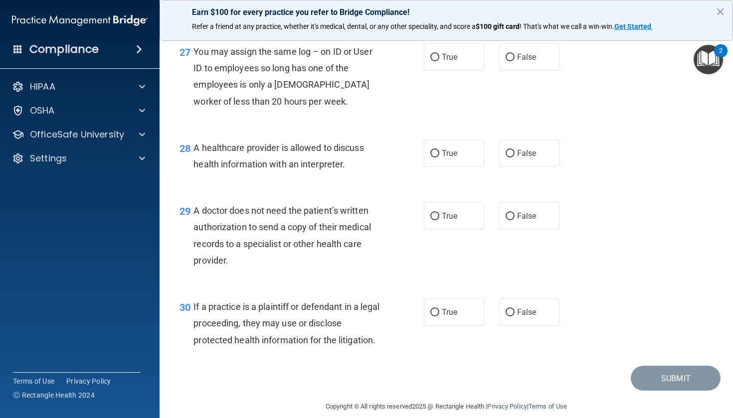
scroll to position [2368, 0]
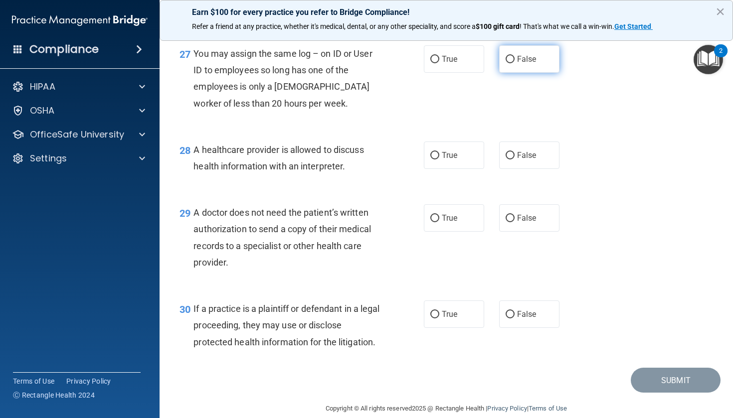
click at [532, 73] on label "False" at bounding box center [529, 58] width 60 height 27
click at [514, 63] on input "False" at bounding box center [509, 59] width 9 height 7
radio input "true"
click at [456, 169] on label "True" at bounding box center [454, 155] width 60 height 27
click at [439, 160] on input "True" at bounding box center [434, 155] width 9 height 7
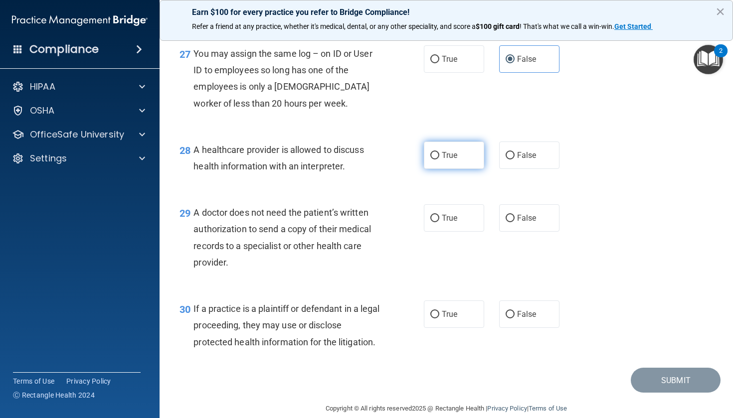
radio input "true"
click at [455, 258] on div "29 A doctor does not need the patient’s written authorization to send a copy of…" at bounding box center [446, 240] width 548 height 96
click at [452, 223] on span "True" at bounding box center [449, 217] width 15 height 9
click at [439, 222] on input "True" at bounding box center [434, 218] width 9 height 7
radio input "true"
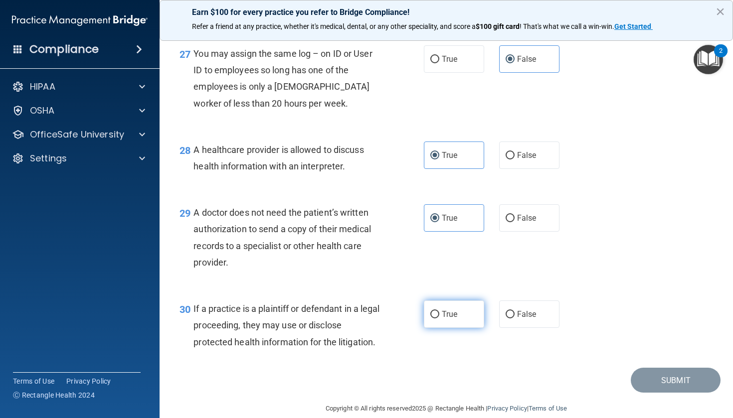
click at [455, 328] on label "True" at bounding box center [454, 314] width 60 height 27
click at [439, 319] on input "True" at bounding box center [434, 314] width 9 height 7
radio input "true"
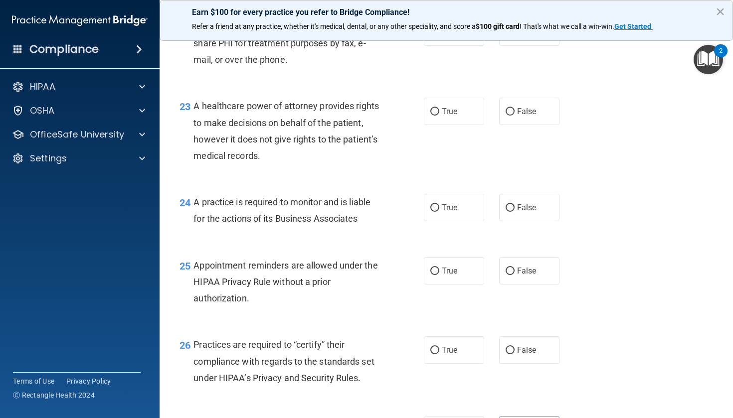
scroll to position [1999, 0]
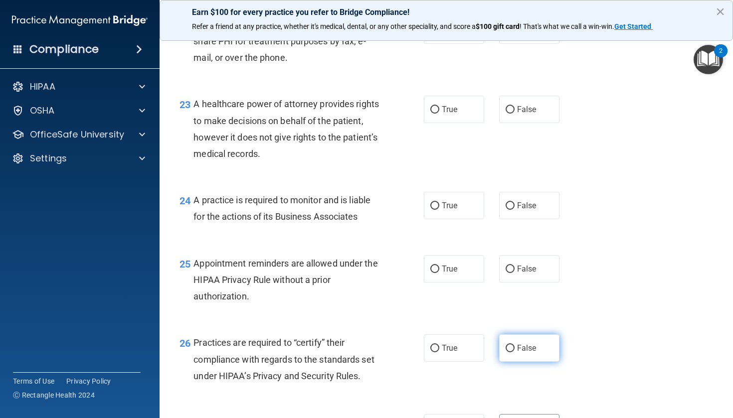
click at [525, 353] on span "False" at bounding box center [526, 347] width 19 height 9
click at [514, 352] on input "False" at bounding box center [509, 348] width 9 height 7
radio input "true"
click at [456, 283] on label "True" at bounding box center [454, 268] width 60 height 27
click at [439, 273] on input "True" at bounding box center [434, 269] width 9 height 7
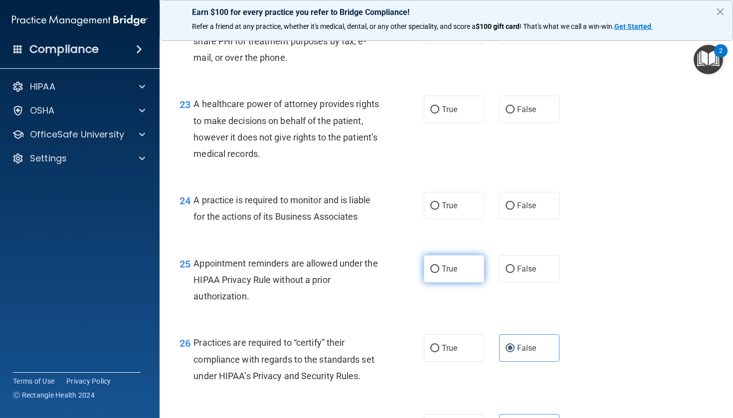
radio input "true"
click at [456, 219] on label "True" at bounding box center [454, 205] width 60 height 27
click at [439, 210] on input "True" at bounding box center [434, 205] width 9 height 7
radio input "true"
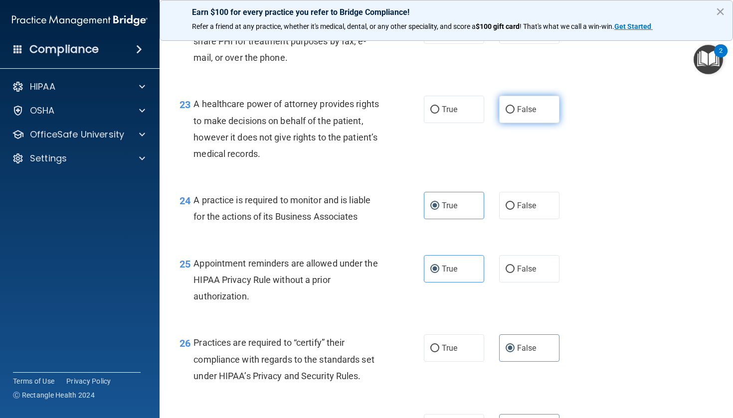
click at [525, 114] on span "False" at bounding box center [526, 109] width 19 height 9
click at [514, 114] on input "False" at bounding box center [509, 109] width 9 height 7
radio input "true"
click at [465, 44] on label "True" at bounding box center [454, 29] width 60 height 27
click at [439, 34] on input "True" at bounding box center [434, 30] width 9 height 7
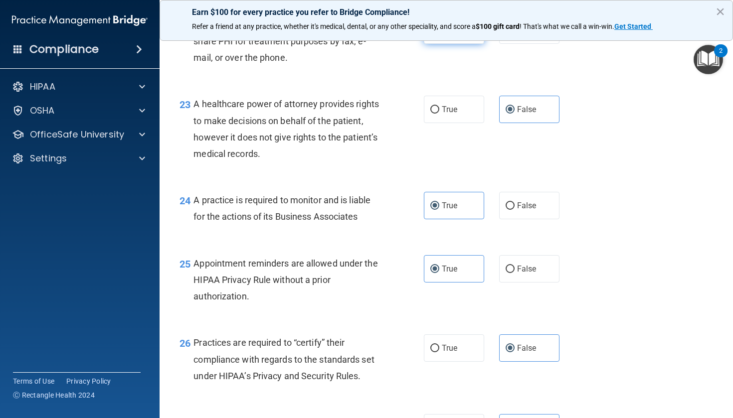
radio input "true"
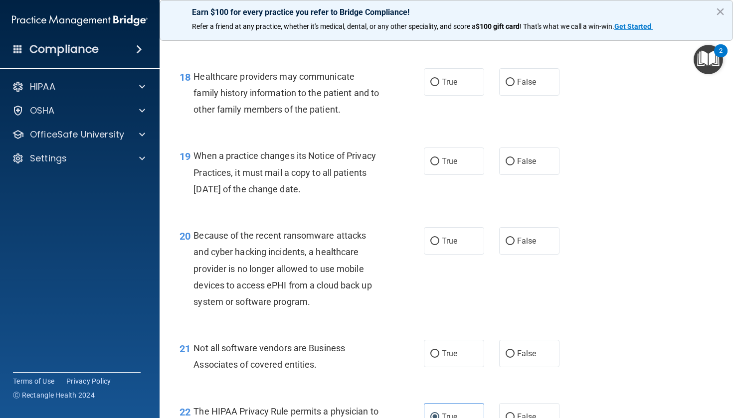
scroll to position [1614, 0]
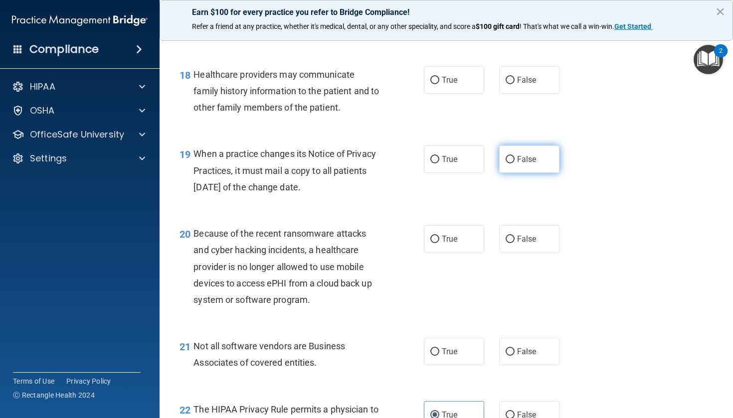
click at [540, 173] on label "False" at bounding box center [529, 159] width 60 height 27
click at [514, 163] on input "False" at bounding box center [509, 159] width 9 height 7
radio input "true"
click at [539, 279] on div "20 Because of the recent ransomware attacks and cyber hacking incidents, a heal…" at bounding box center [446, 269] width 548 height 113
click at [533, 253] on label "False" at bounding box center [529, 238] width 60 height 27
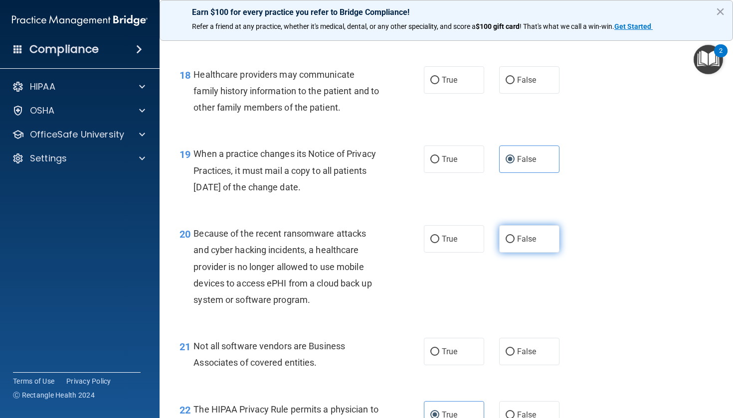
click at [514, 243] on input "False" at bounding box center [509, 239] width 9 height 7
radio input "true"
click at [464, 365] on label "True" at bounding box center [454, 351] width 60 height 27
click at [439, 356] on input "True" at bounding box center [434, 351] width 9 height 7
radio input "true"
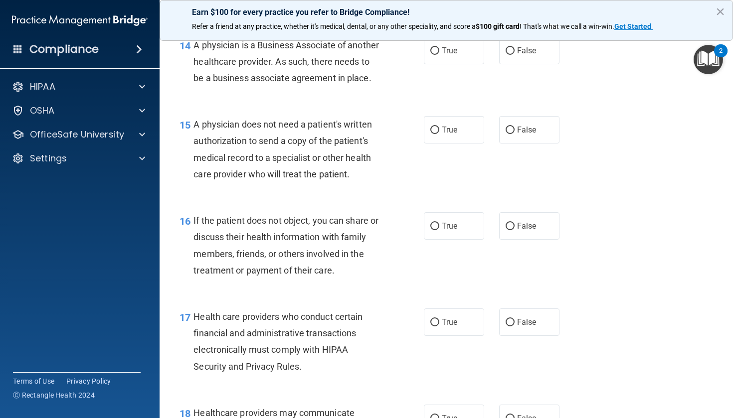
scroll to position [1274, 0]
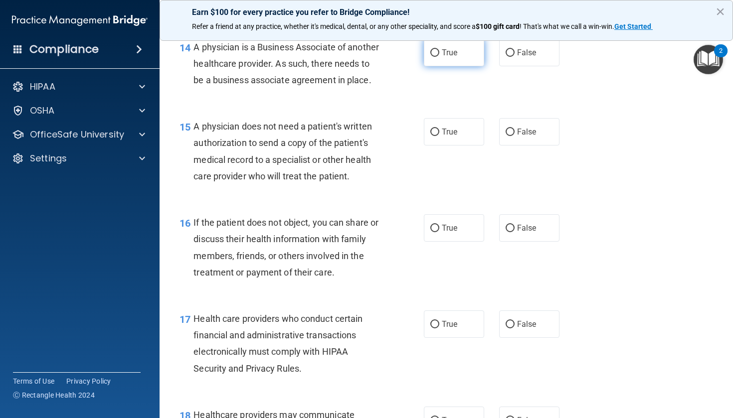
click at [458, 66] on label "True" at bounding box center [454, 52] width 60 height 27
click at [439, 57] on input "True" at bounding box center [434, 52] width 9 height 7
radio input "true"
click at [462, 146] on label "True" at bounding box center [454, 131] width 60 height 27
click at [439, 136] on input "True" at bounding box center [434, 132] width 9 height 7
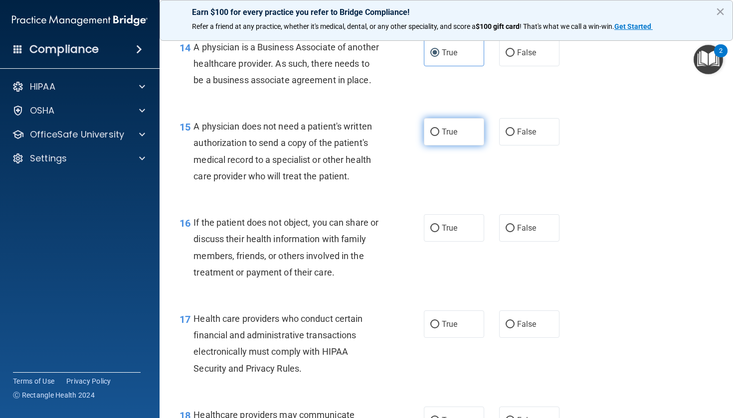
radio input "true"
click at [453, 233] on span "True" at bounding box center [449, 227] width 15 height 9
click at [439, 232] on input "True" at bounding box center [434, 228] width 9 height 7
radio input "true"
click at [454, 338] on label "True" at bounding box center [454, 324] width 60 height 27
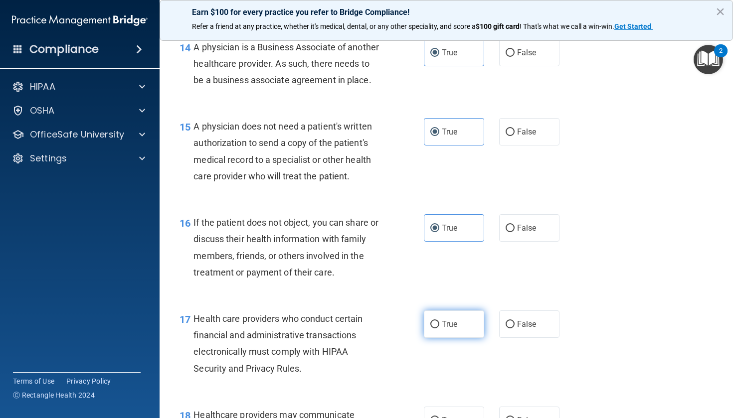
click at [439, 328] on input "True" at bounding box center [434, 324] width 9 height 7
radio input "true"
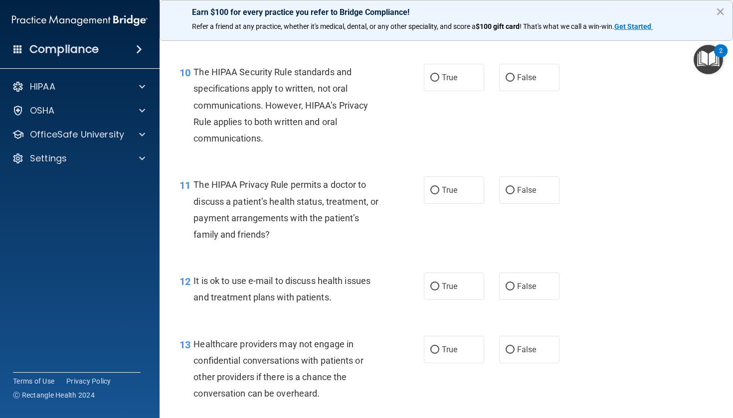
scroll to position [882, 0]
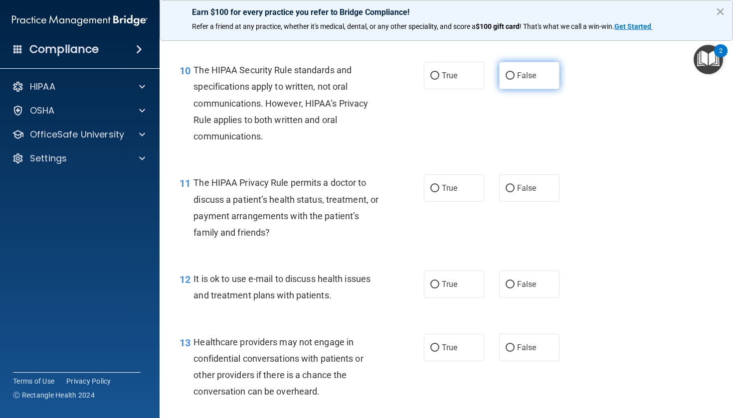
click at [527, 80] on span "False" at bounding box center [526, 75] width 19 height 9
click at [514, 80] on input "False" at bounding box center [509, 75] width 9 height 7
radio input "true"
click at [447, 202] on label "True" at bounding box center [454, 187] width 60 height 27
click at [439, 192] on input "True" at bounding box center [434, 188] width 9 height 7
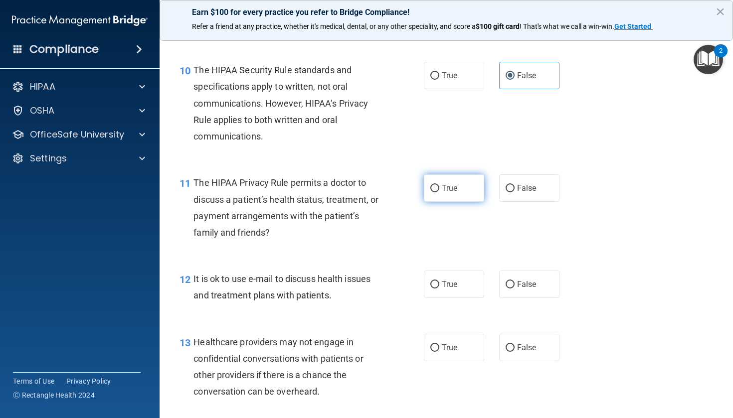
radio input "true"
click at [461, 295] on label "True" at bounding box center [454, 284] width 60 height 27
click at [439, 289] on input "True" at bounding box center [434, 284] width 9 height 7
radio input "true"
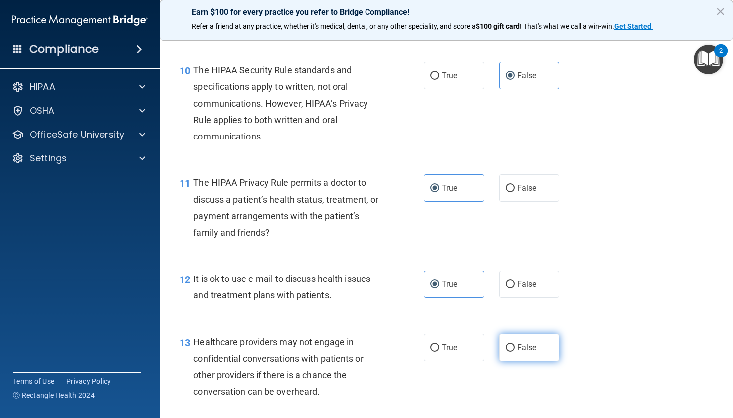
click at [527, 352] on span "False" at bounding box center [526, 347] width 19 height 9
click at [514, 352] on input "False" at bounding box center [509, 347] width 9 height 7
radio input "true"
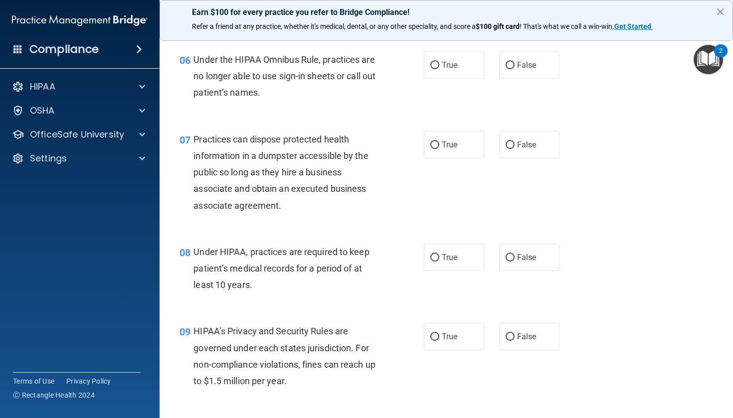
scroll to position [523, 0]
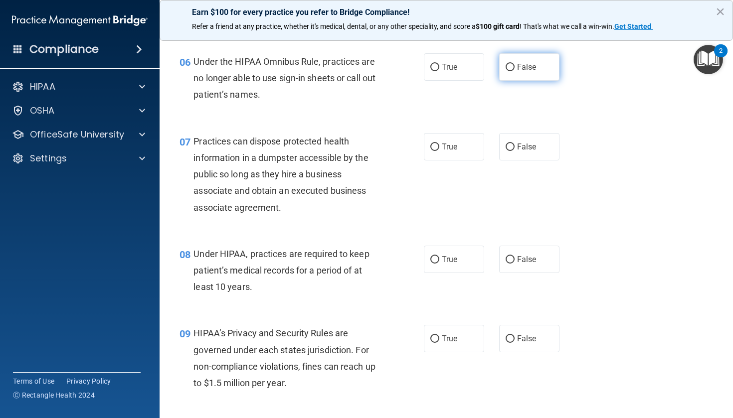
click at [536, 78] on label "False" at bounding box center [529, 66] width 60 height 27
click at [514, 71] on input "False" at bounding box center [509, 67] width 9 height 7
radio input "true"
click at [533, 161] on label "False" at bounding box center [529, 146] width 60 height 27
click at [514, 151] on input "False" at bounding box center [509, 147] width 9 height 7
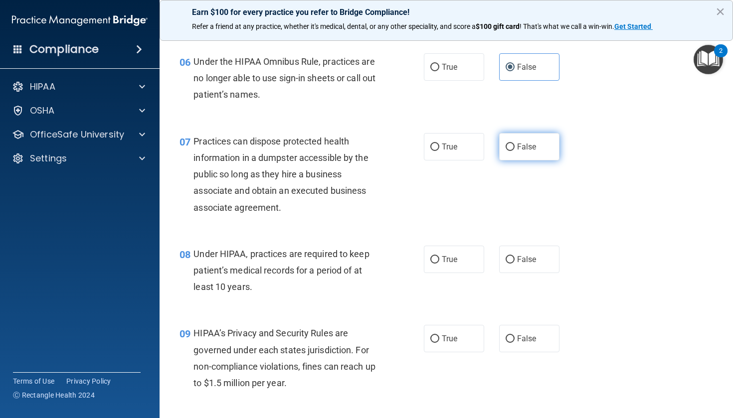
radio input "true"
click at [511, 271] on label "False" at bounding box center [529, 259] width 60 height 27
click at [511, 264] on input "False" at bounding box center [509, 259] width 9 height 7
radio input "true"
click at [520, 343] on span "False" at bounding box center [526, 338] width 19 height 9
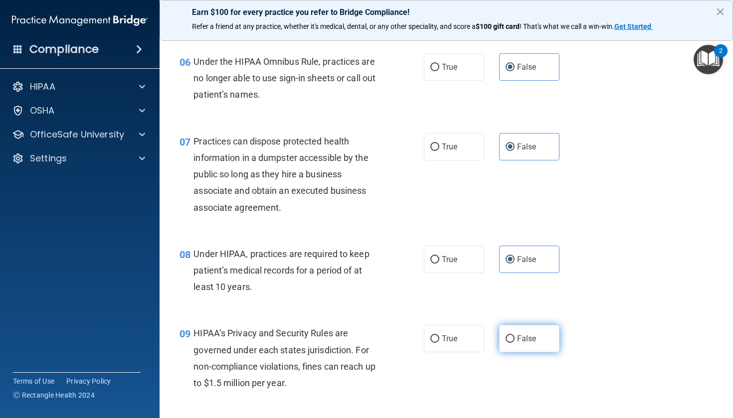
click at [514, 343] on input "False" at bounding box center [509, 338] width 9 height 7
radio input "true"
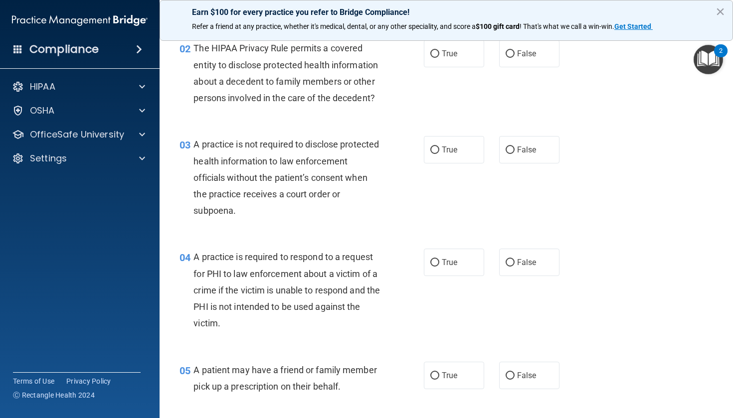
scroll to position [150, 0]
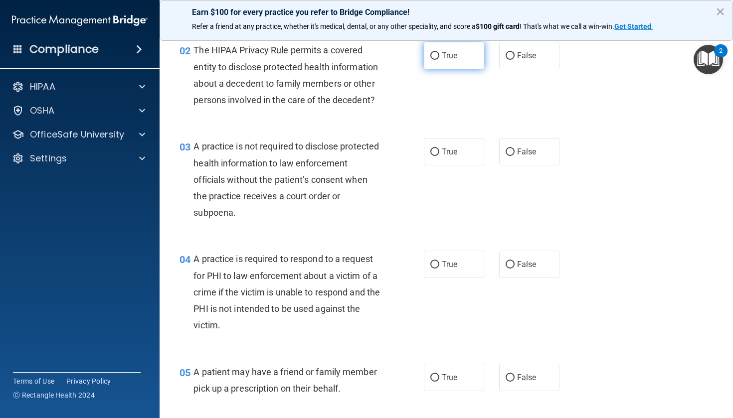
click at [448, 55] on span "True" at bounding box center [449, 55] width 15 height 9
click at [439, 55] on input "True" at bounding box center [434, 55] width 9 height 7
radio input "true"
click at [517, 157] on span "False" at bounding box center [526, 151] width 19 height 9
click at [513, 156] on input "False" at bounding box center [509, 152] width 9 height 7
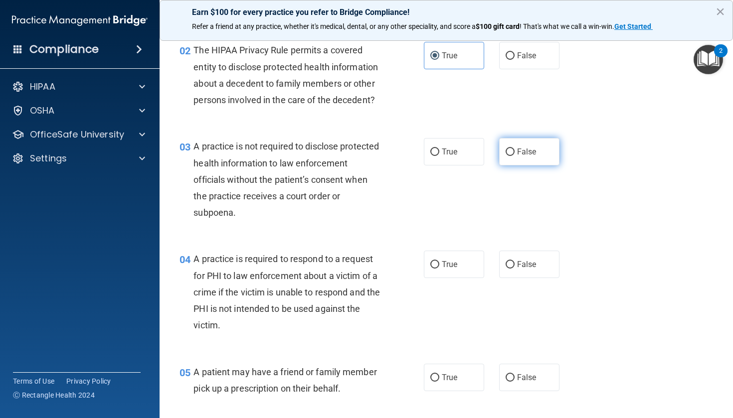
radio input "true"
click at [469, 278] on label "True" at bounding box center [454, 264] width 60 height 27
click at [439, 269] on input "True" at bounding box center [434, 264] width 9 height 7
radio input "true"
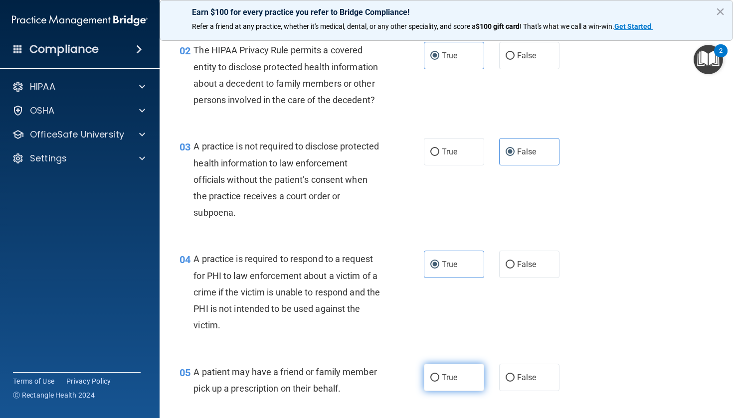
click at [449, 391] on label "True" at bounding box center [454, 377] width 60 height 27
click at [439, 382] on input "True" at bounding box center [434, 377] width 9 height 7
radio input "true"
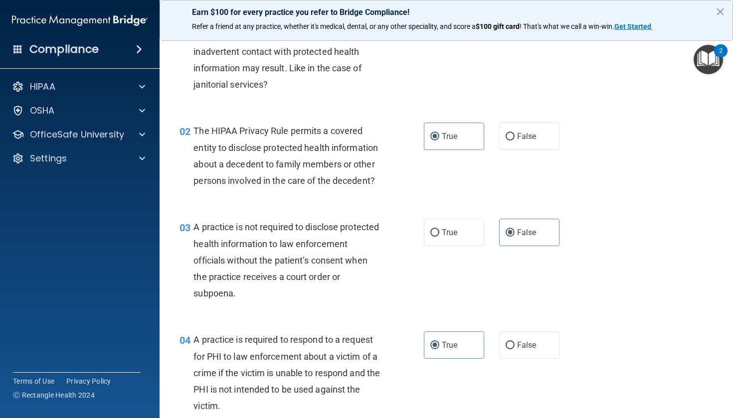
scroll to position [0, 0]
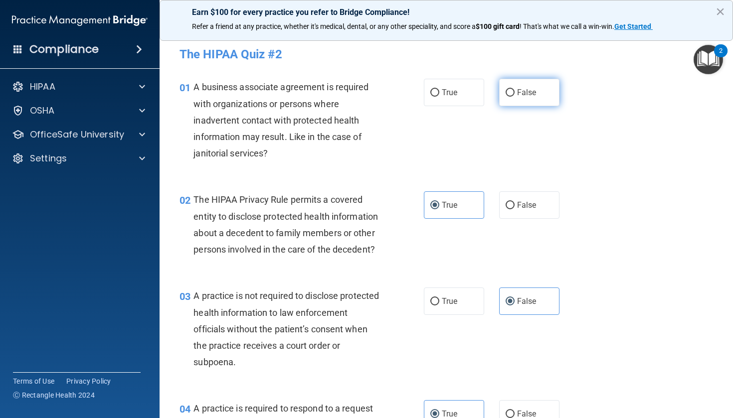
click at [499, 89] on label "False" at bounding box center [529, 92] width 60 height 27
click at [505, 89] on input "False" at bounding box center [509, 92] width 9 height 7
radio input "true"
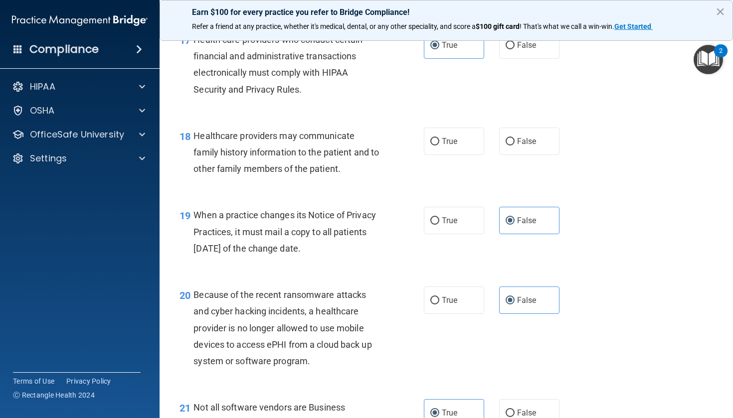
scroll to position [1533, 0]
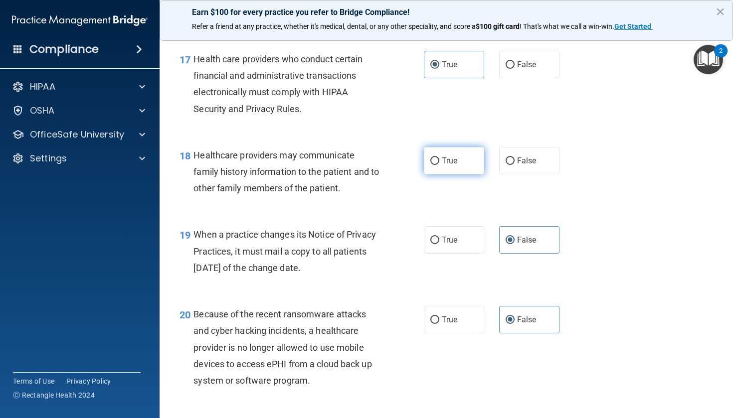
click at [451, 174] on label "True" at bounding box center [454, 160] width 60 height 27
click at [439, 165] on input "True" at bounding box center [434, 161] width 9 height 7
radio input "true"
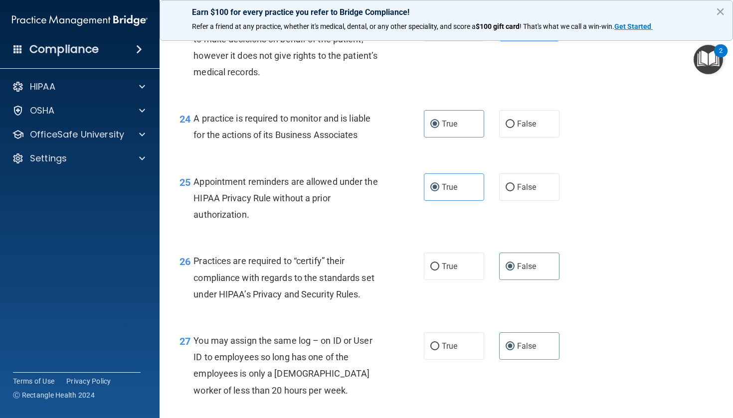
scroll to position [2403, 0]
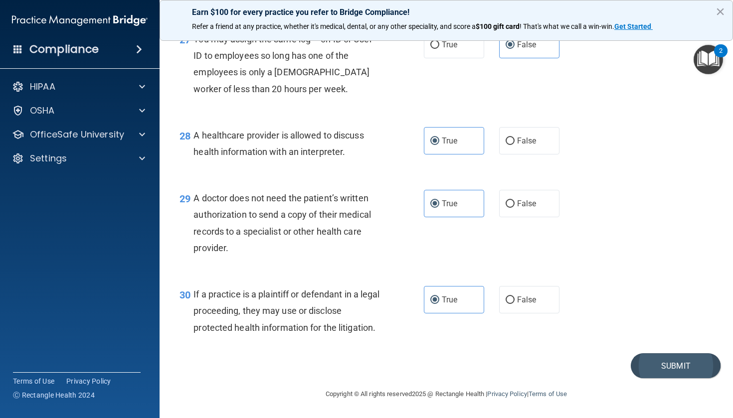
click at [644, 369] on button "Submit" at bounding box center [676, 365] width 90 height 25
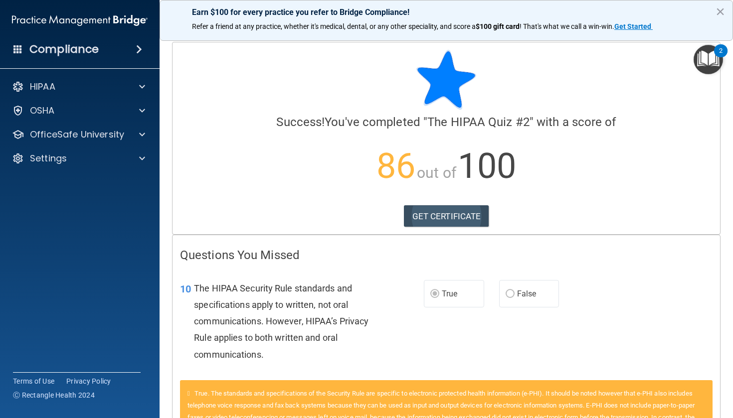
click at [435, 212] on link "GET CERTIFICATE" at bounding box center [446, 216] width 85 height 22
click at [144, 136] on span at bounding box center [142, 135] width 6 height 12
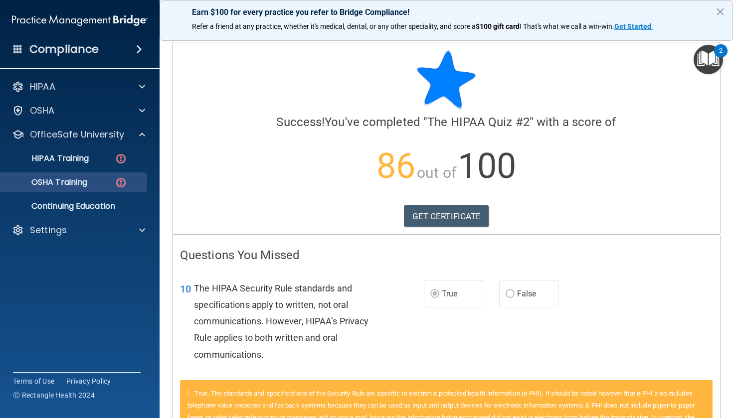
click at [110, 183] on div "OSHA Training" at bounding box center [74, 182] width 136 height 10
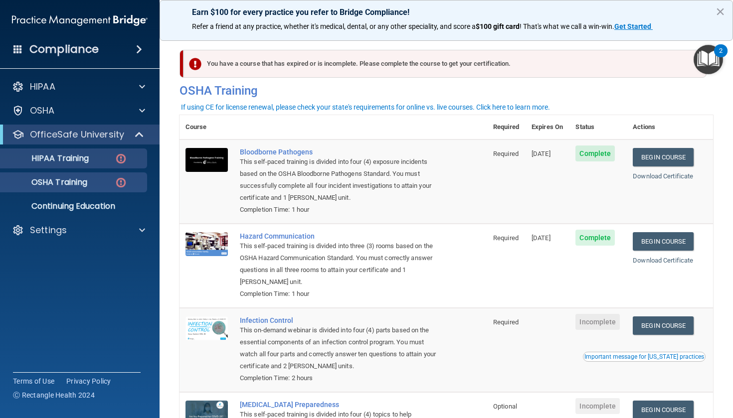
click at [105, 150] on link "HIPAA Training" at bounding box center [68, 159] width 157 height 20
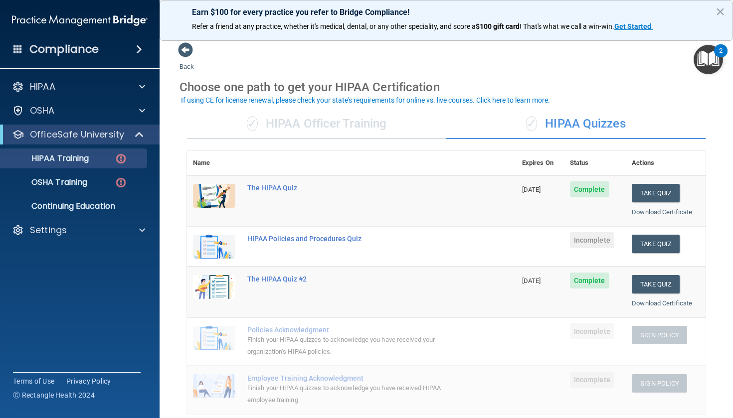
click at [335, 126] on div "✓ HIPAA Officer Training" at bounding box center [316, 124] width 259 height 30
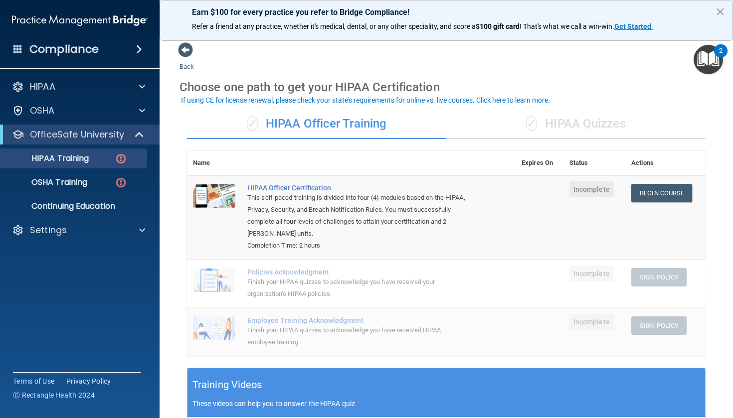
click at [515, 123] on div "✓ HIPAA Quizzes" at bounding box center [575, 124] width 259 height 30
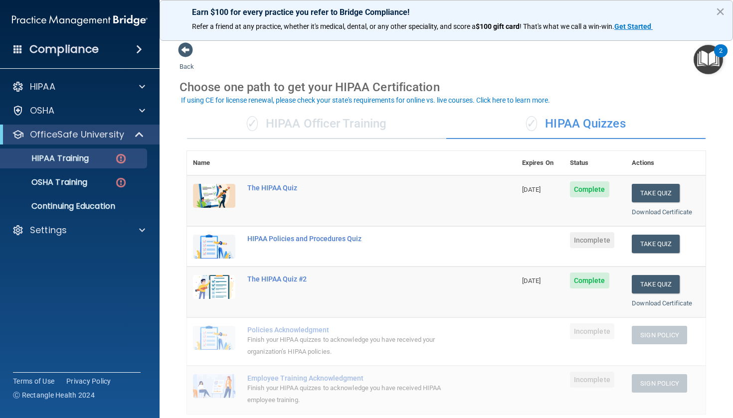
click at [387, 132] on div "✓ HIPAA Officer Training" at bounding box center [316, 124] width 259 height 30
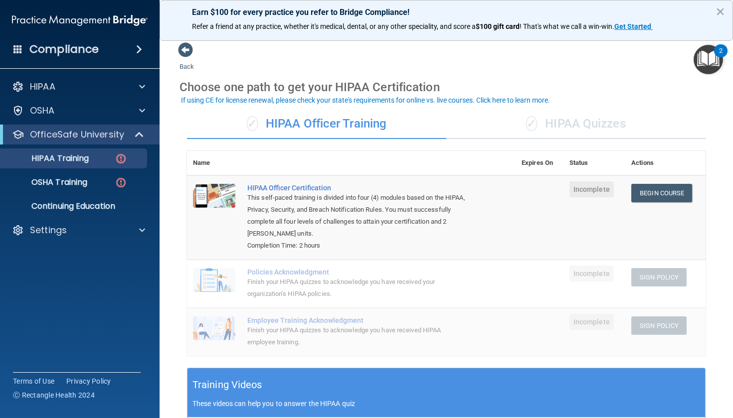
click at [543, 131] on div "✓ HIPAA Quizzes" at bounding box center [575, 124] width 259 height 30
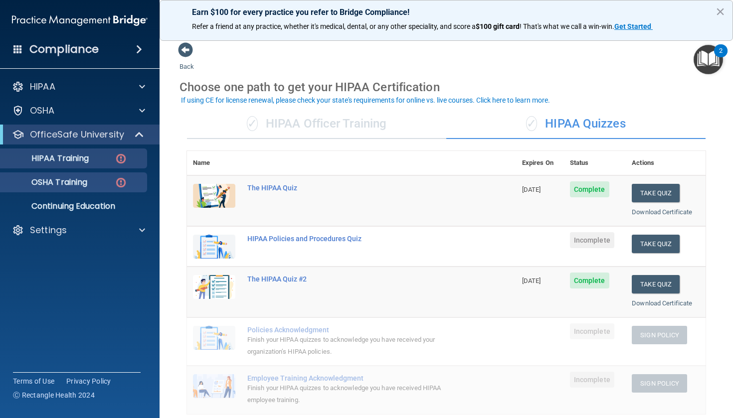
click at [104, 188] on link "OSHA Training" at bounding box center [68, 182] width 157 height 20
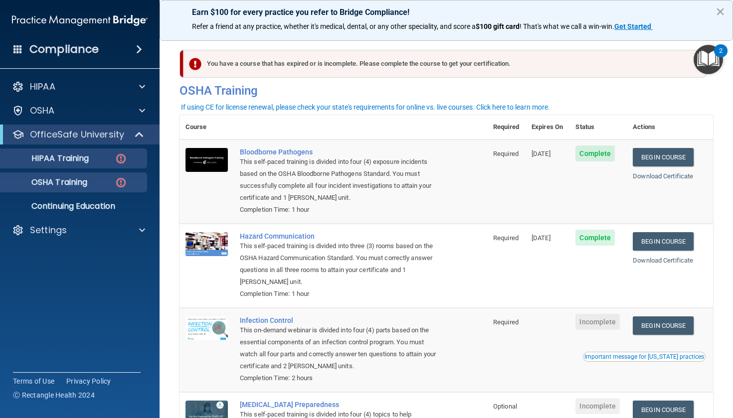
click at [99, 156] on div "HIPAA Training" at bounding box center [74, 159] width 136 height 10
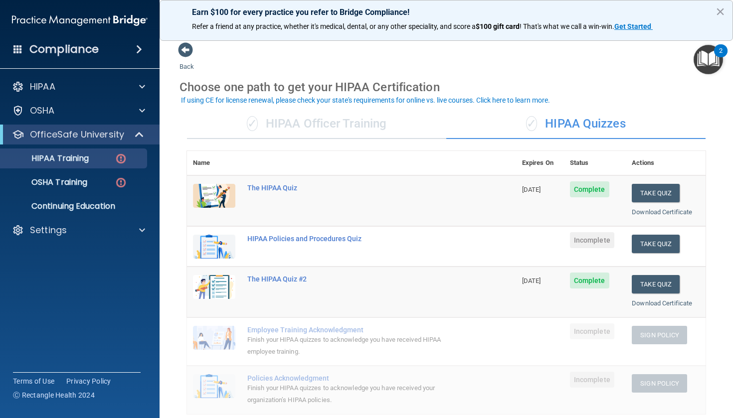
click at [316, 125] on div "✓ HIPAA Officer Training" at bounding box center [316, 124] width 259 height 30
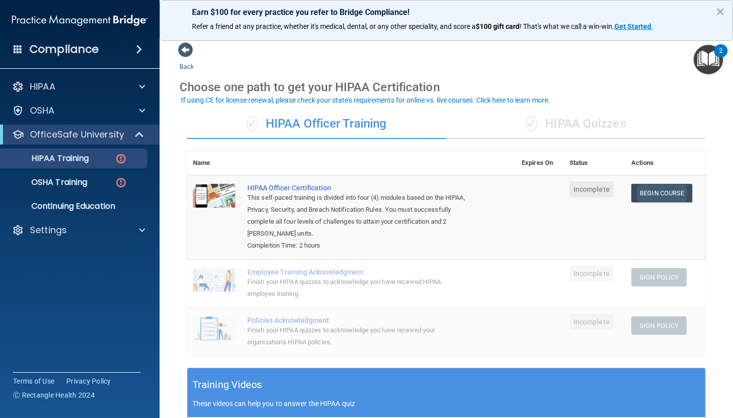
click at [674, 190] on link "Begin Course" at bounding box center [661, 193] width 61 height 18
